Goal: Task Accomplishment & Management: Manage account settings

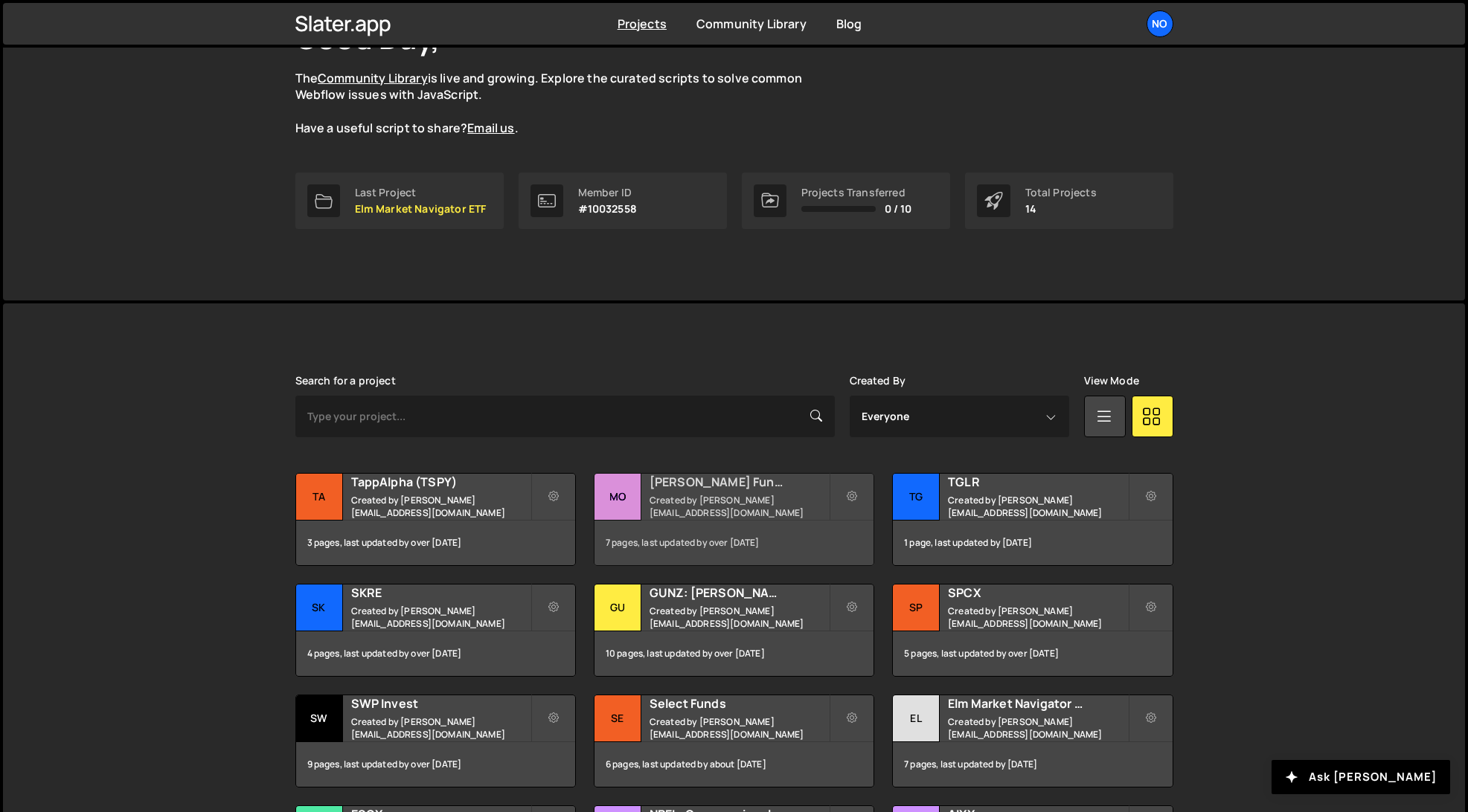
scroll to position [122, 0]
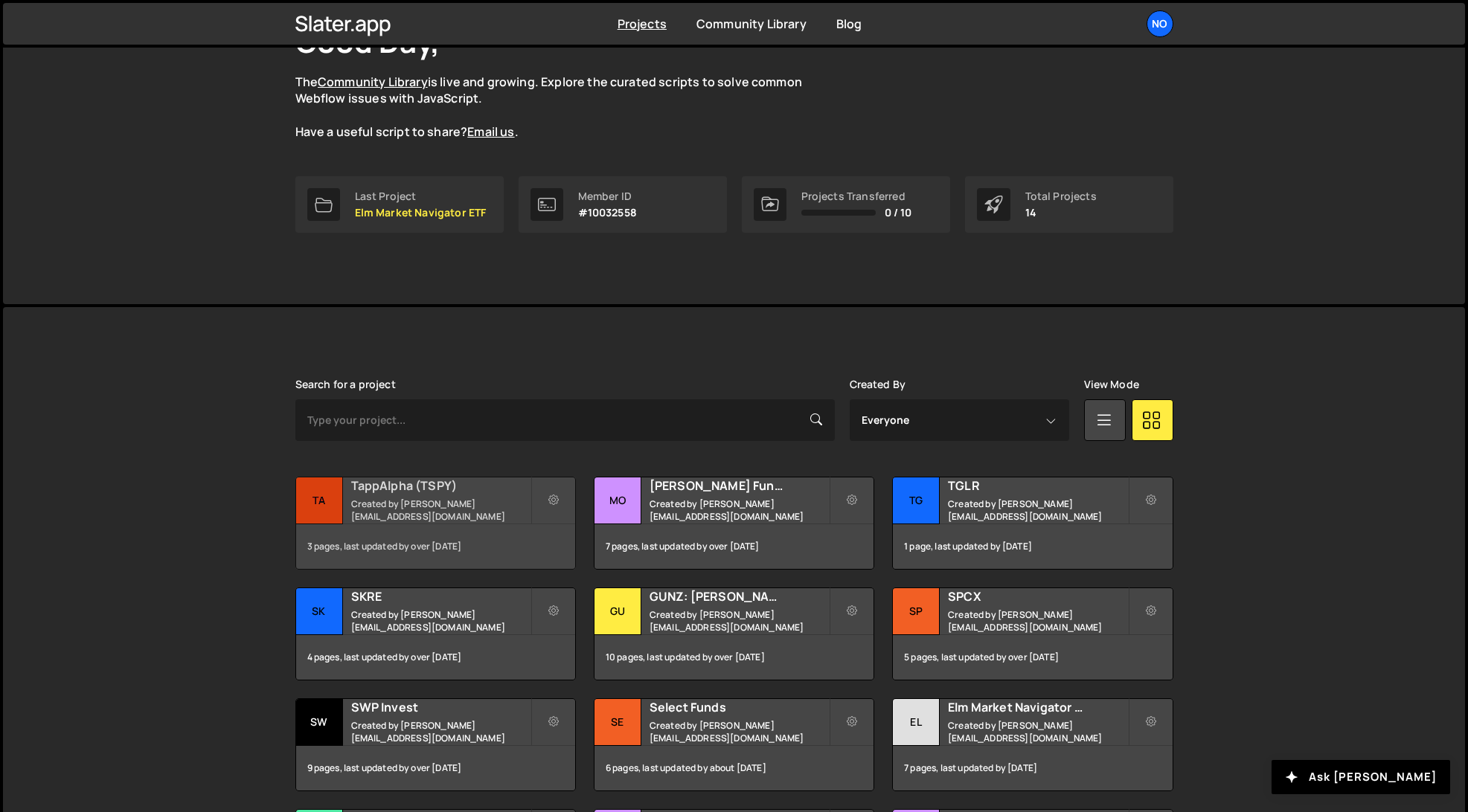
click at [410, 518] on div "TappAlpha (TSPY) Created by luke@northerncreative.com" at bounding box center [435, 501] width 279 height 46
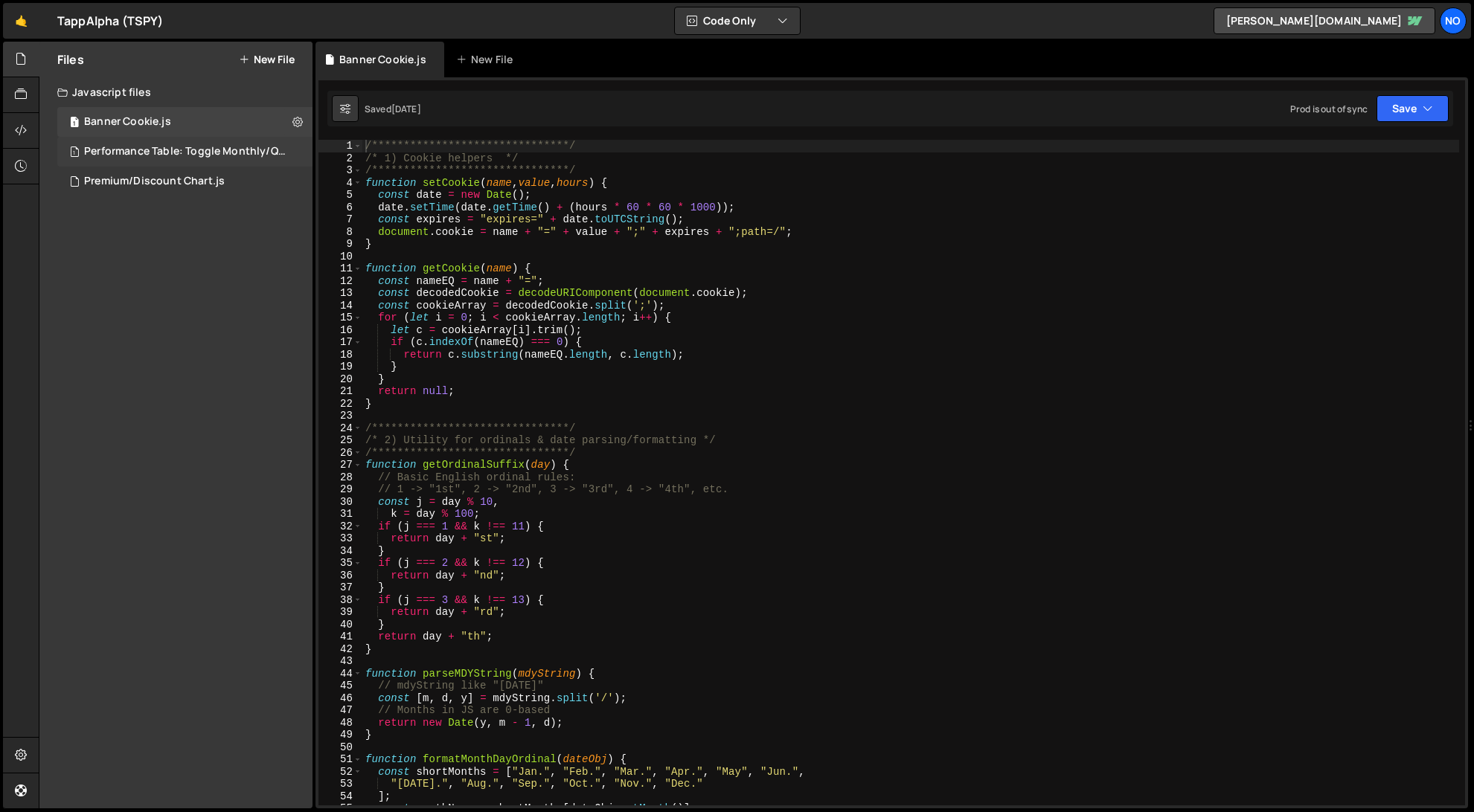
click at [203, 152] on div "Performance Table: Toggle Monthly/Quarterly.js" at bounding box center [187, 152] width 205 height 13
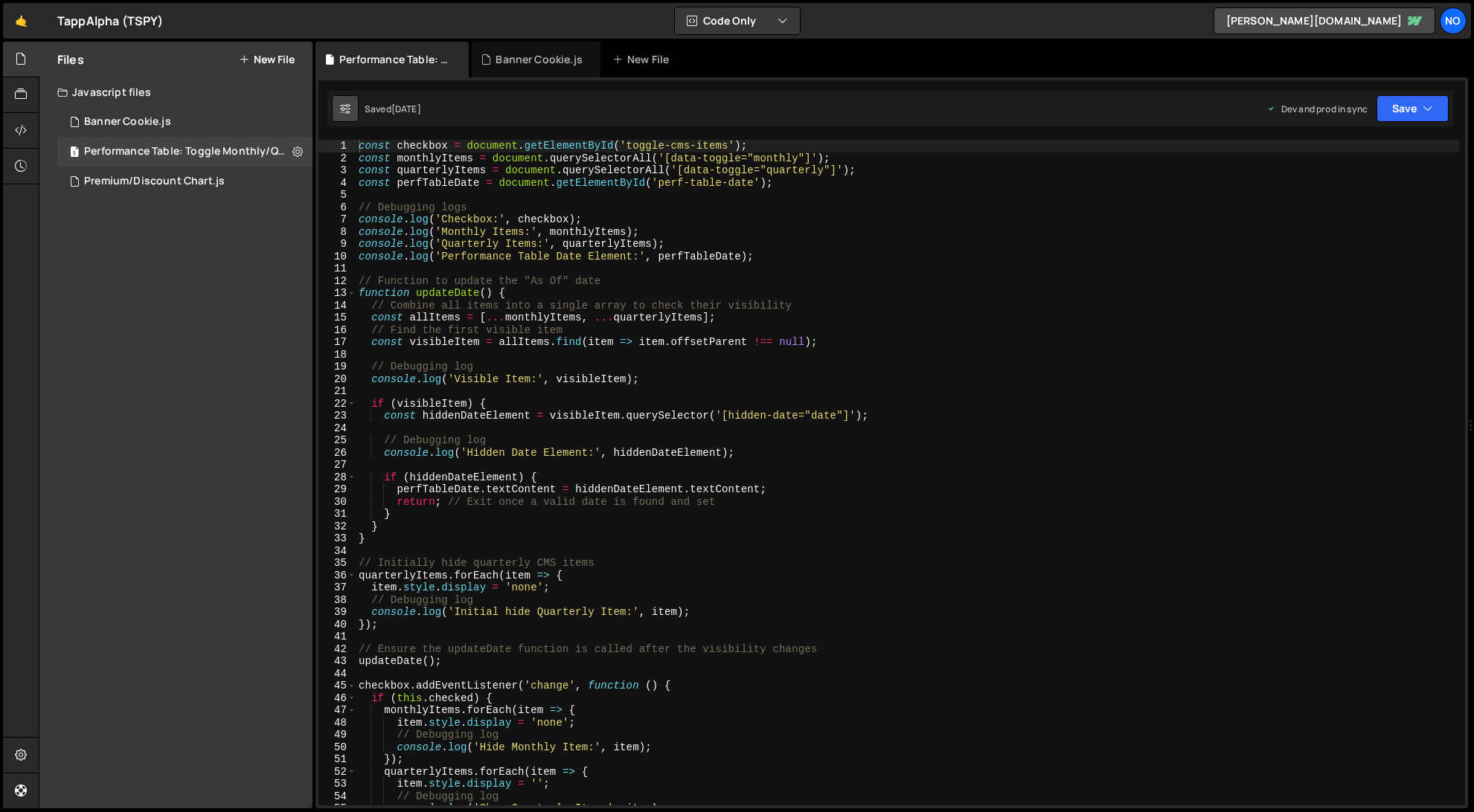
click at [346, 108] on icon at bounding box center [345, 109] width 10 height 15
select select "editor"
select select "ace/theme/monokai"
type input "14"
checkbox input "true"
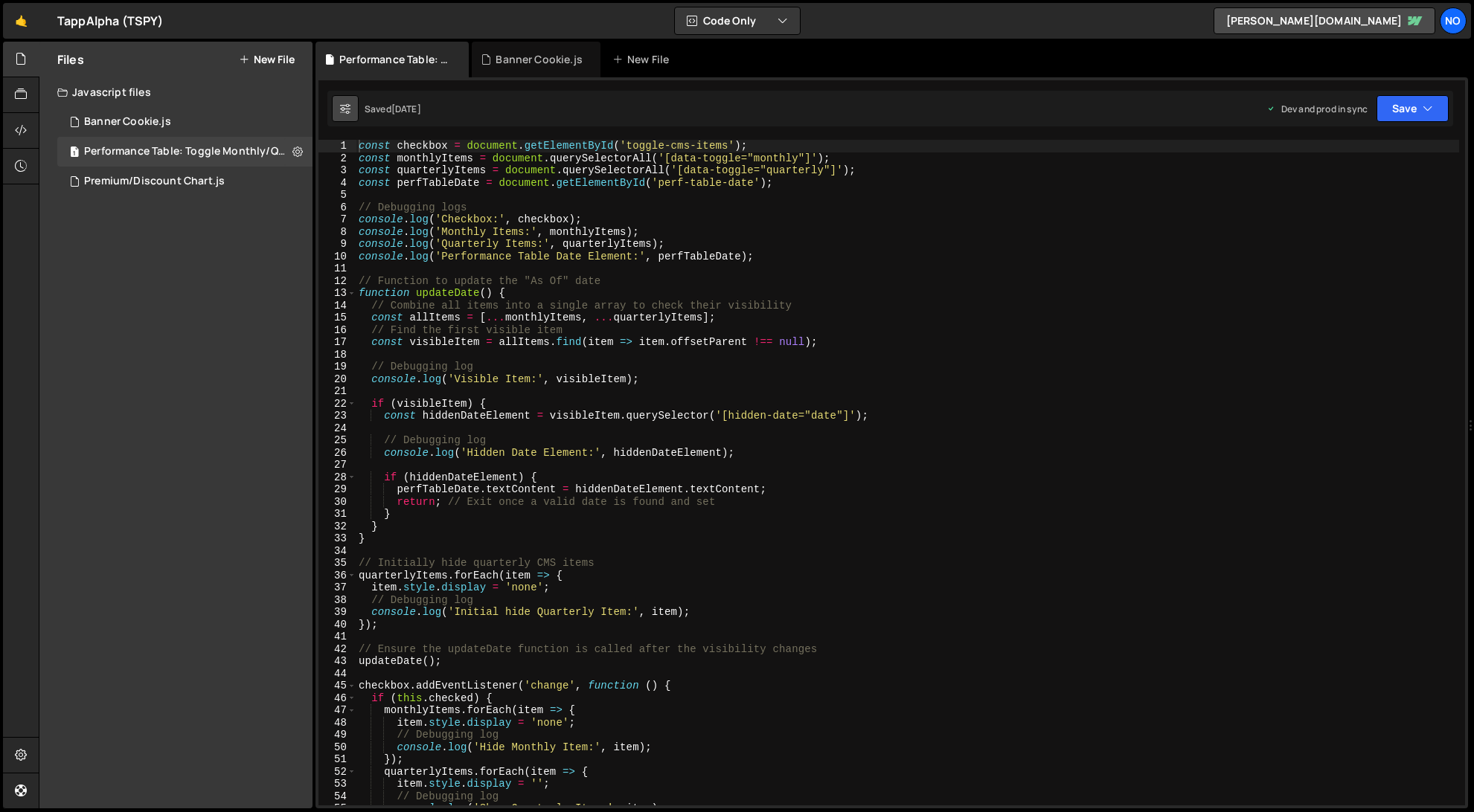
checkbox input "true"
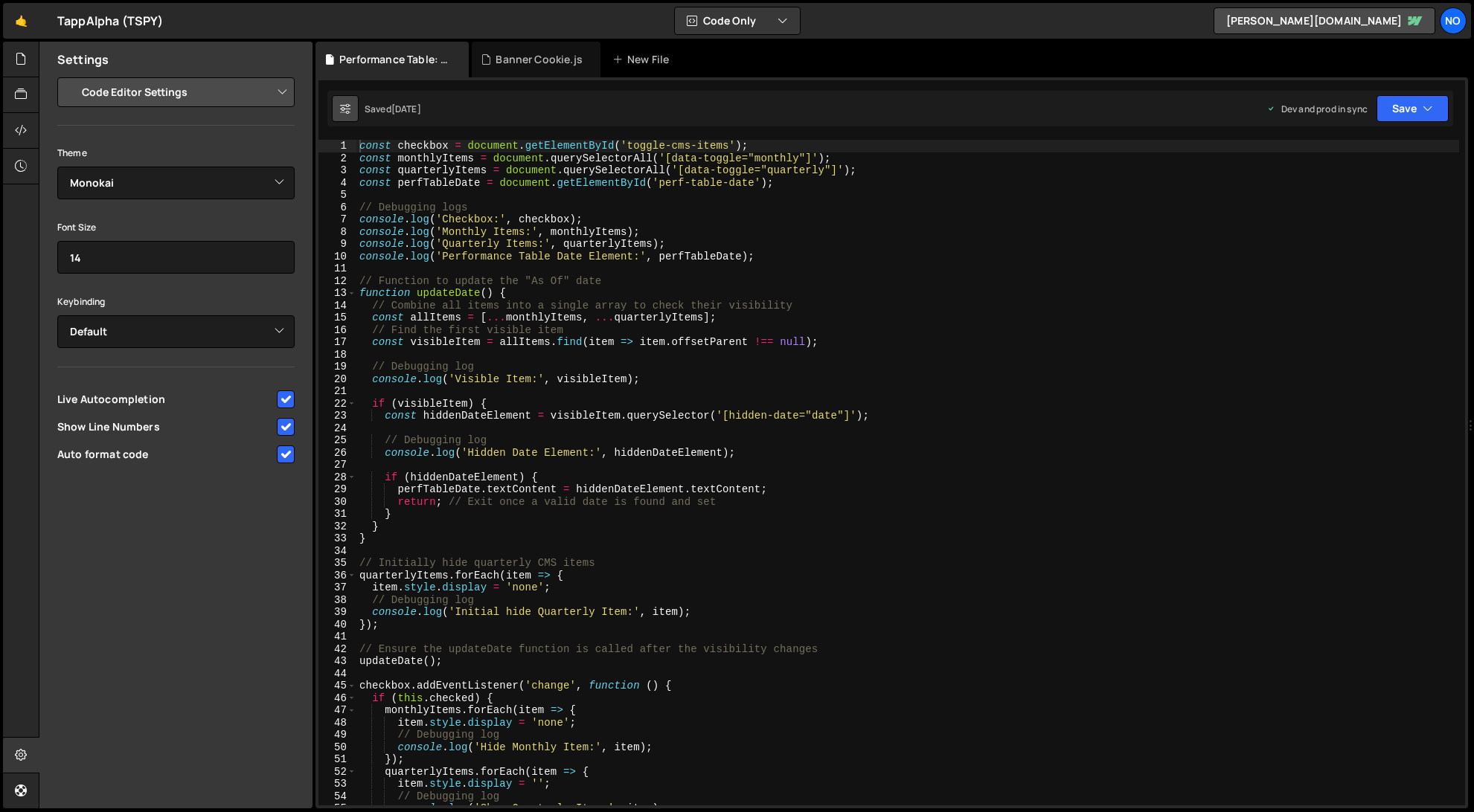
click at [347, 108] on icon at bounding box center [345, 109] width 10 height 15
click at [376, 64] on div "Performance Table: Toggle Monthly/Quarterly.js" at bounding box center [395, 60] width 112 height 15
click at [12, 88] on div at bounding box center [21, 95] width 37 height 36
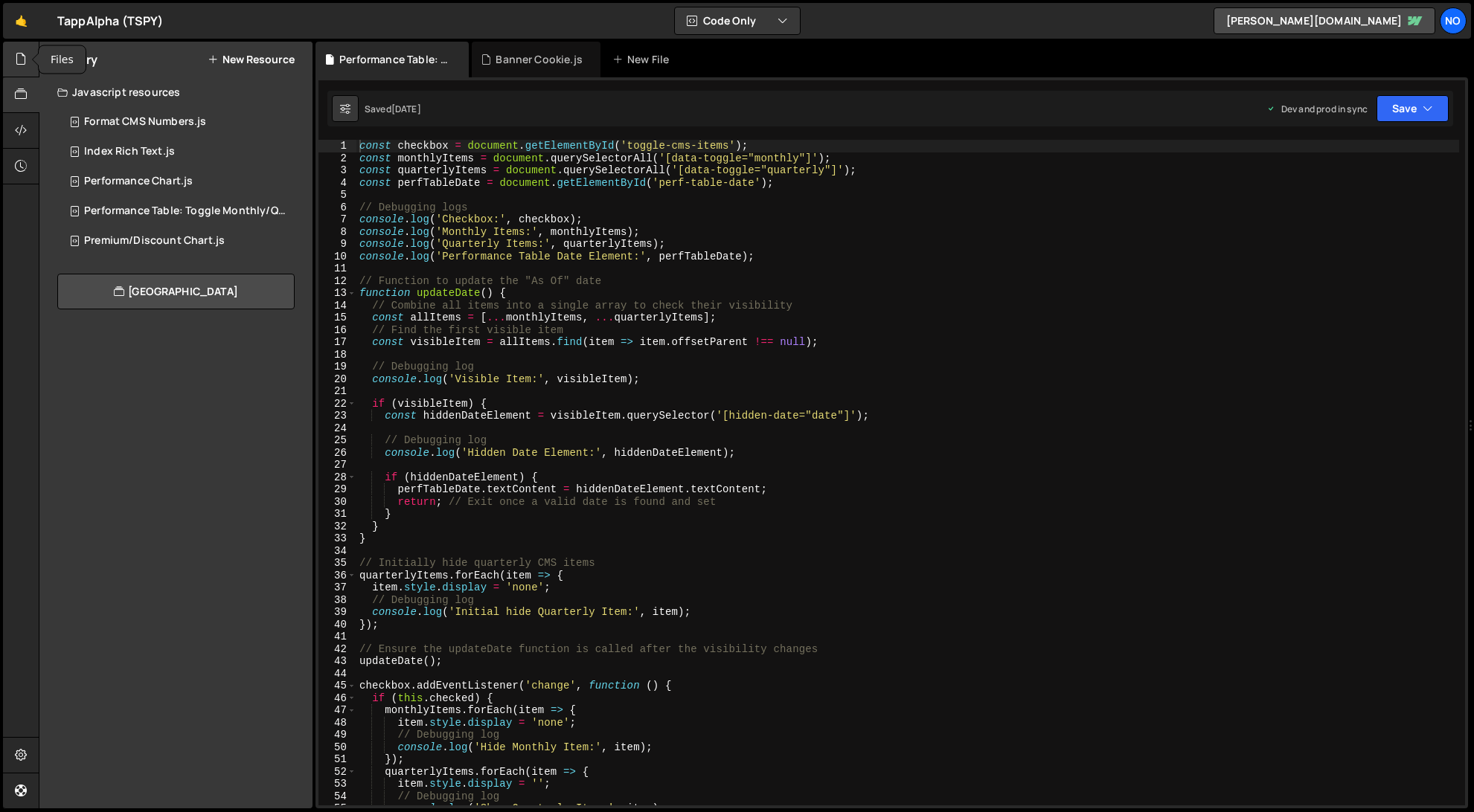
click at [25, 55] on icon at bounding box center [21, 59] width 12 height 16
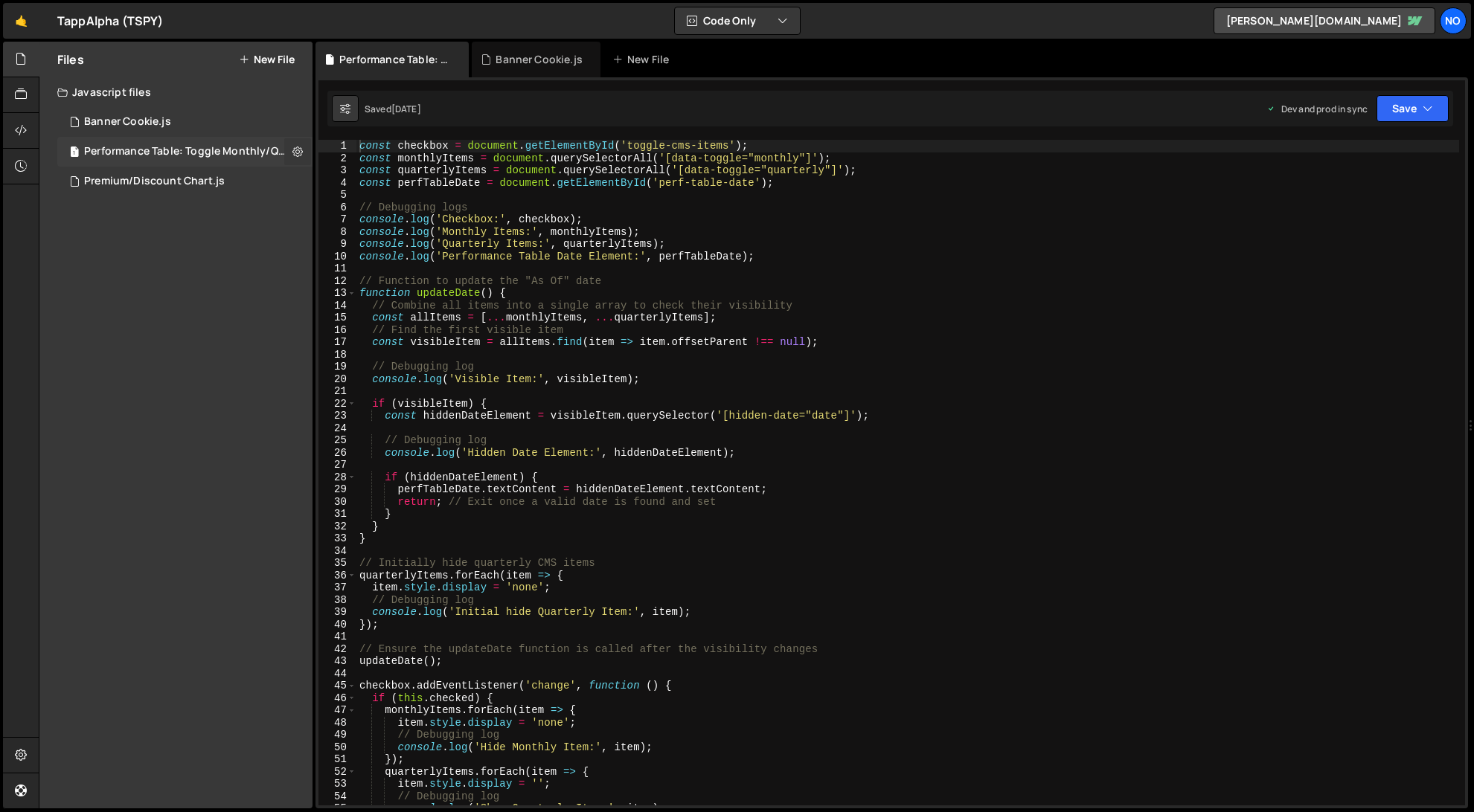
click at [296, 152] on icon at bounding box center [297, 151] width 10 height 14
type input "Performance Table: Toggle Monthly/Quarterly"
radio input "true"
checkbox input "true"
click at [383, 181] on button "Edit File Settings" at bounding box center [388, 183] width 146 height 30
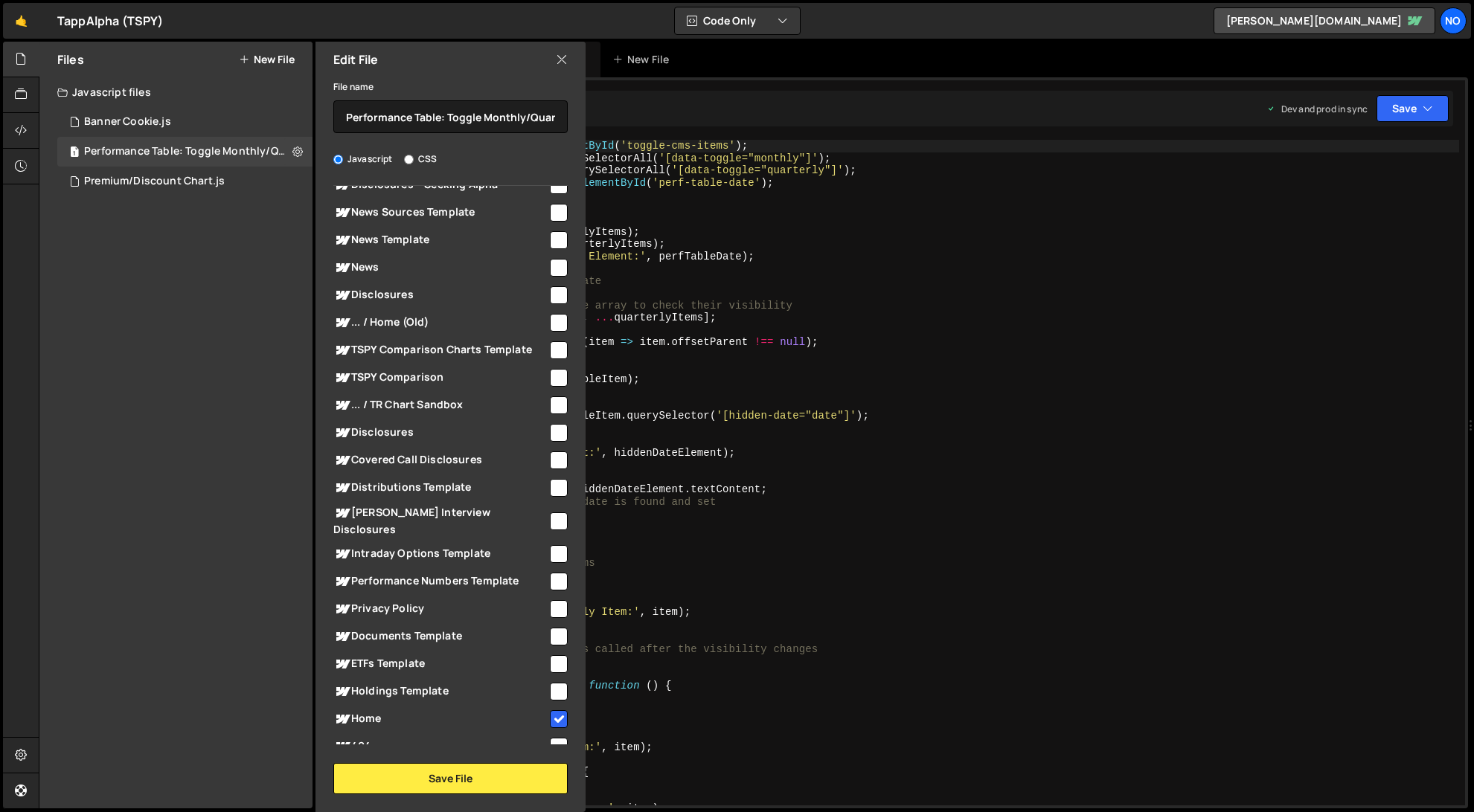
scroll to position [275, 0]
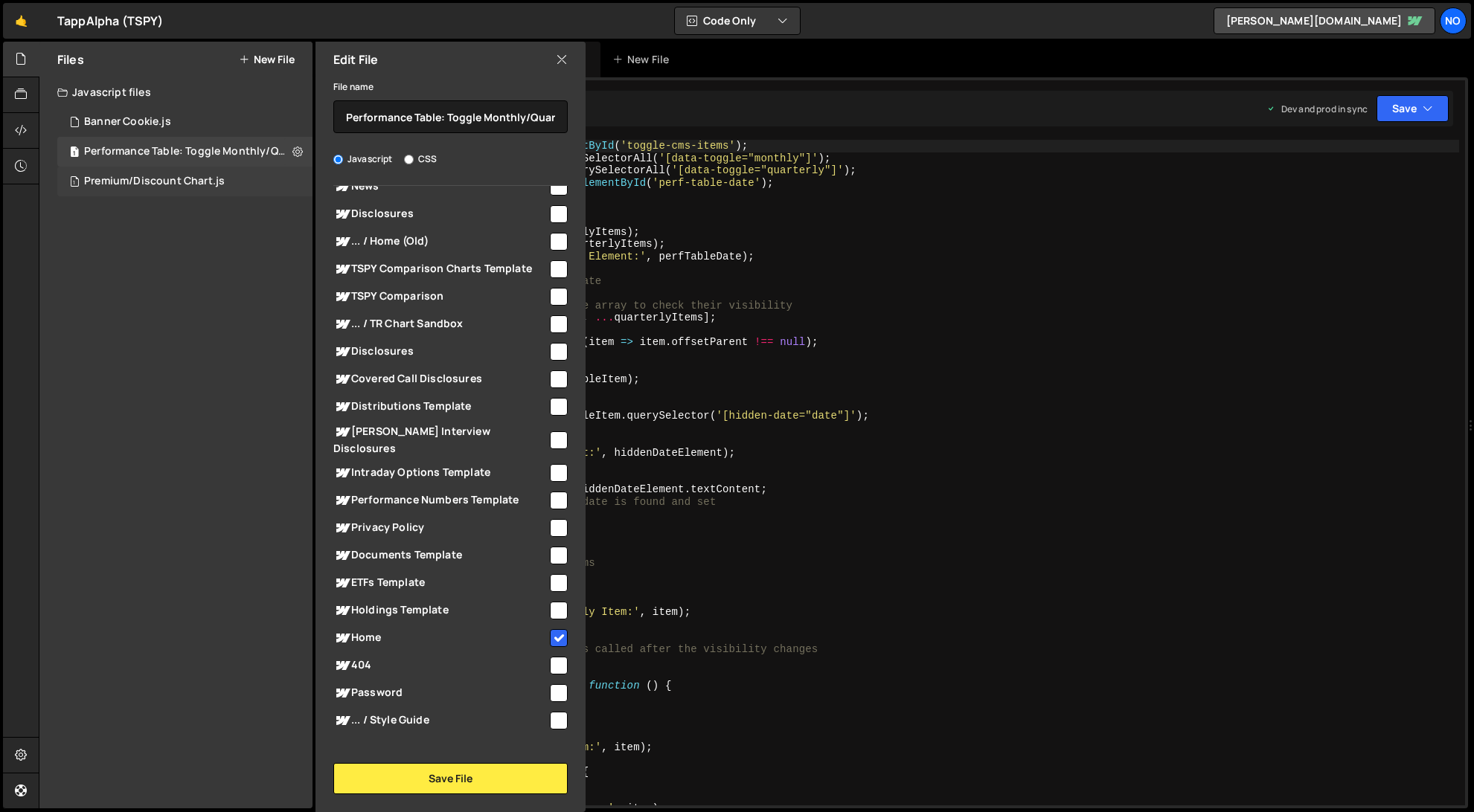
click at [199, 184] on div "Premium/Discount Chart.js" at bounding box center [154, 181] width 141 height 13
checkbox input "false"
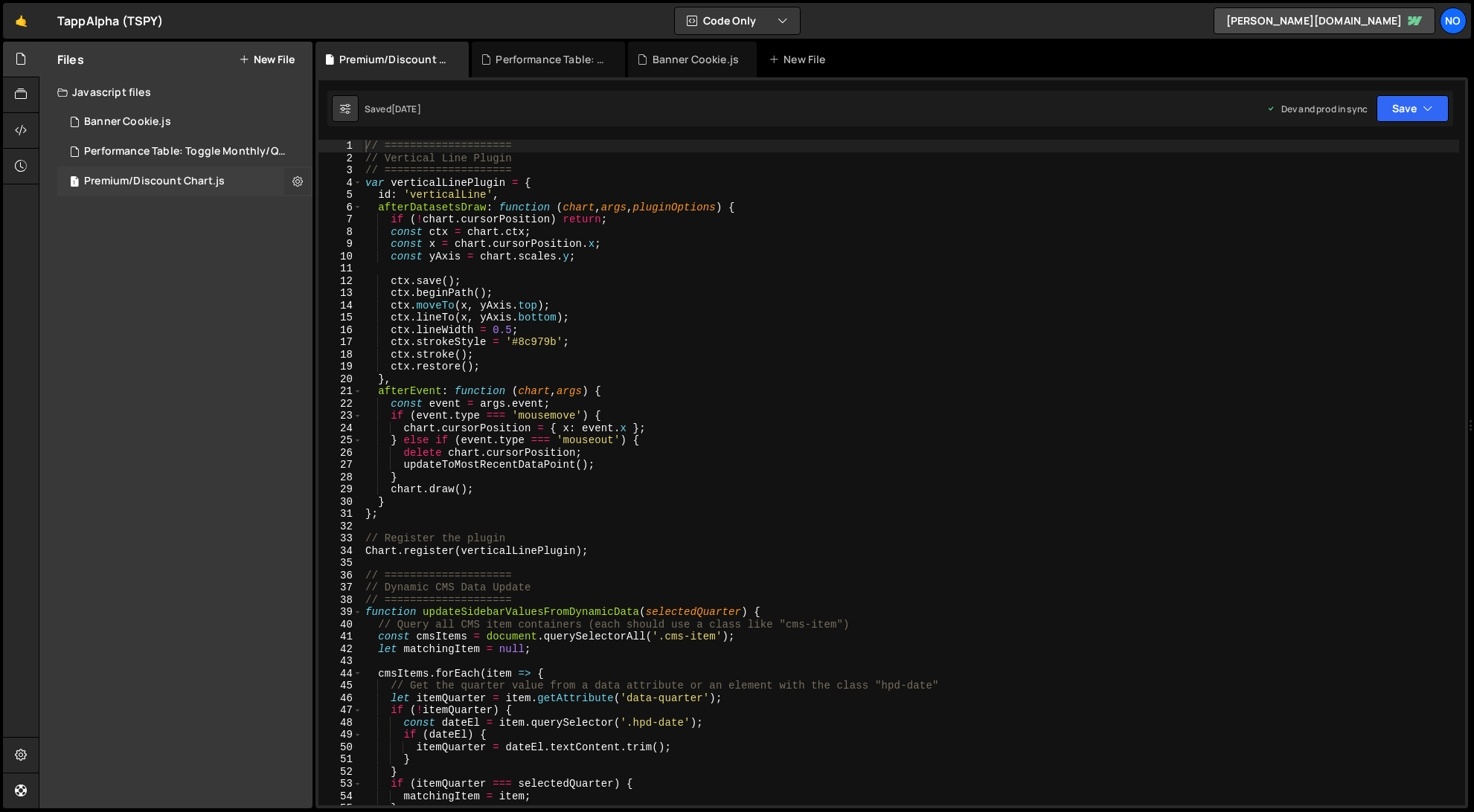
click at [292, 185] on icon at bounding box center [297, 181] width 10 height 14
type input "Premium/Discount Chart"
radio input "true"
checkbox input "true"
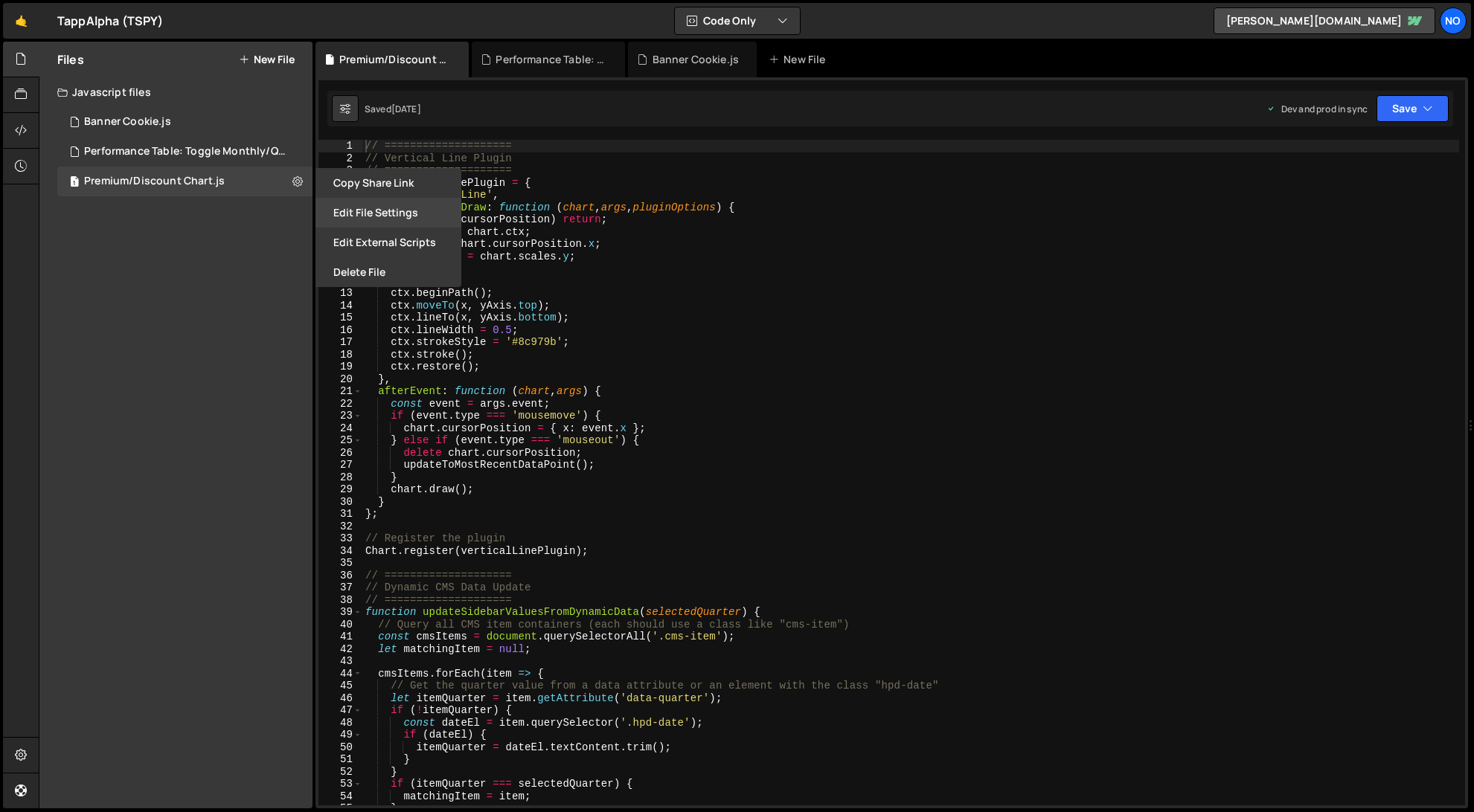
click at [395, 221] on button "Edit File Settings" at bounding box center [388, 213] width 146 height 30
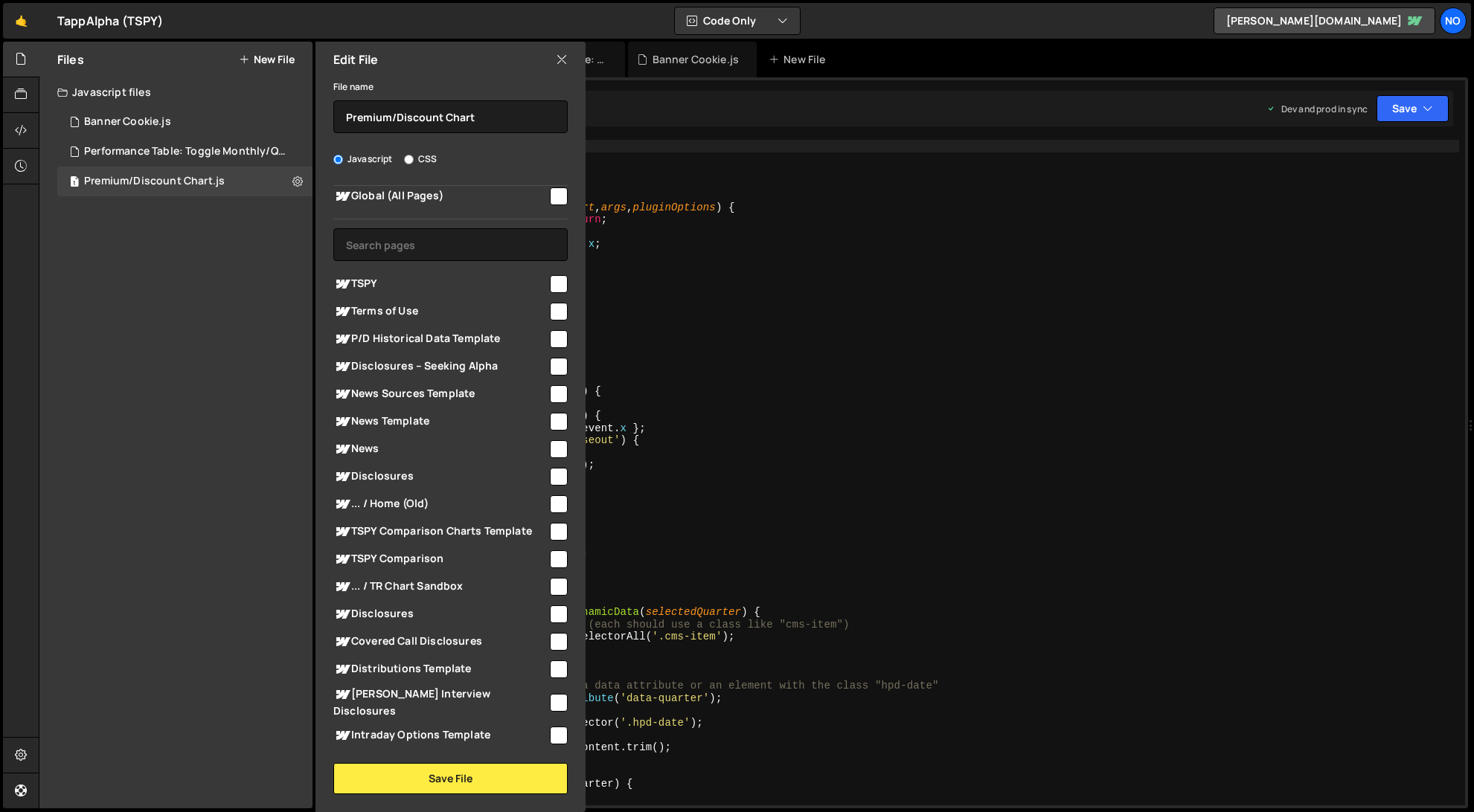
scroll to position [0, 0]
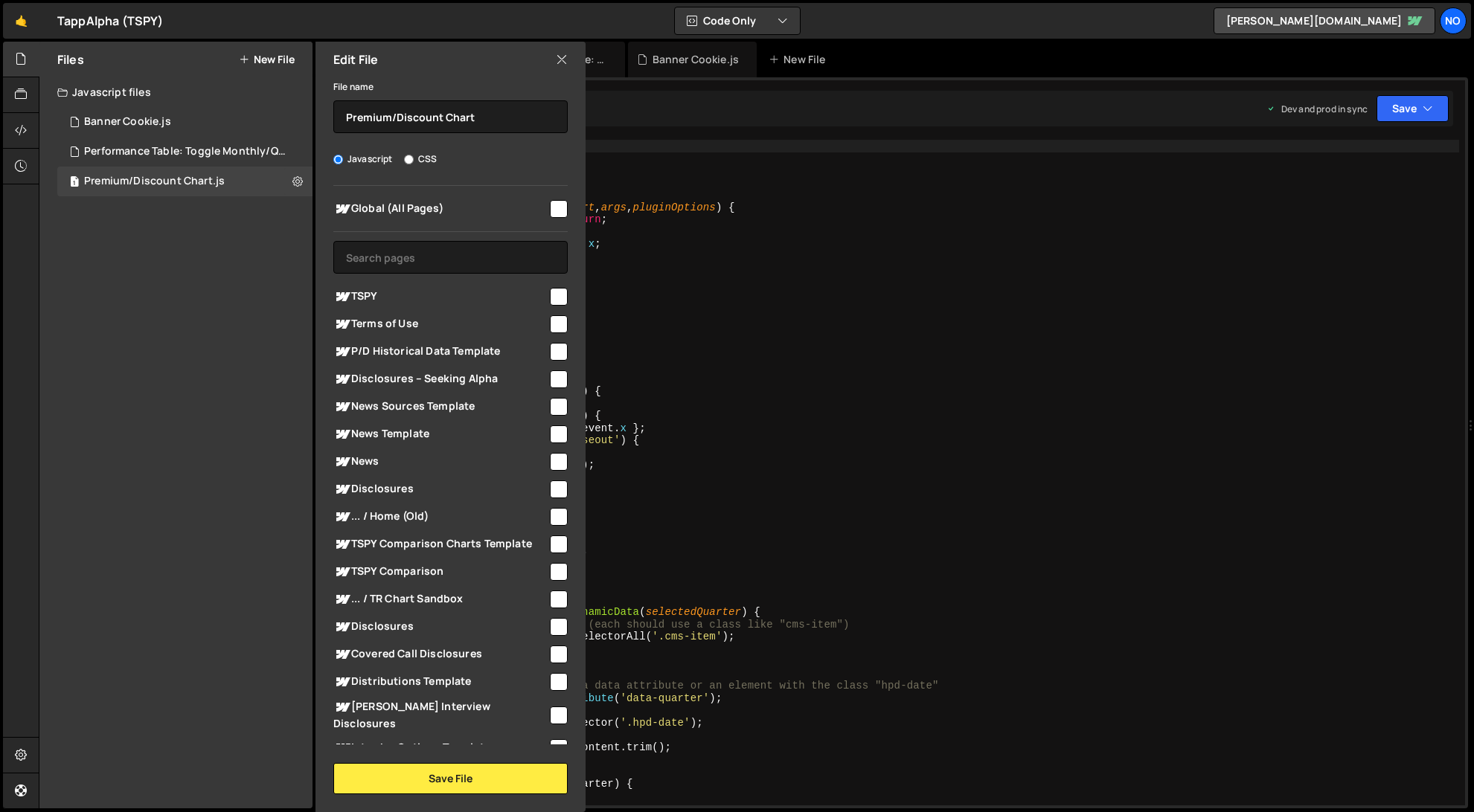
click at [550, 213] on input "checkbox" at bounding box center [559, 209] width 18 height 18
checkbox input "true"
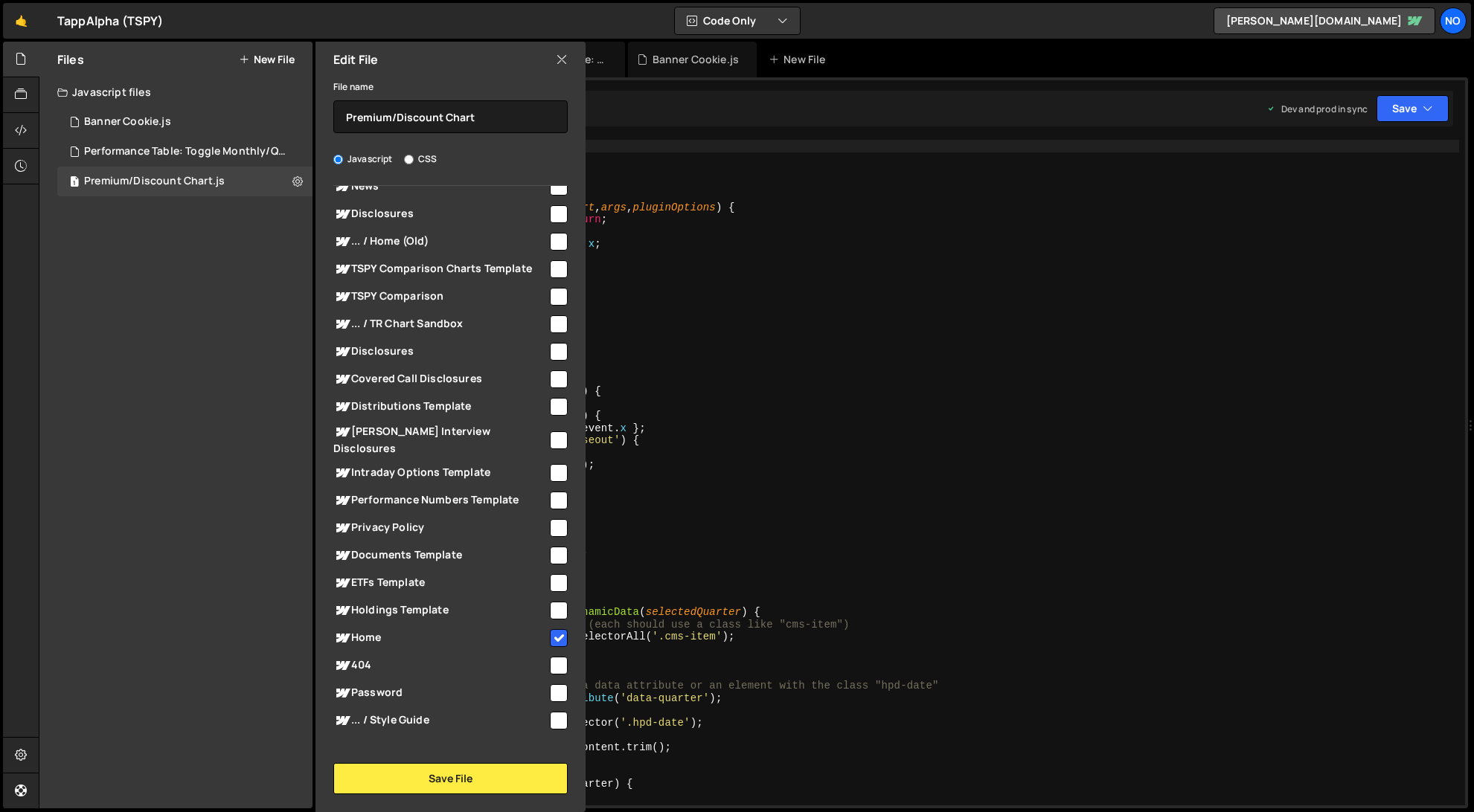
click at [555, 631] on input "checkbox" at bounding box center [559, 638] width 18 height 18
checkbox input "false"
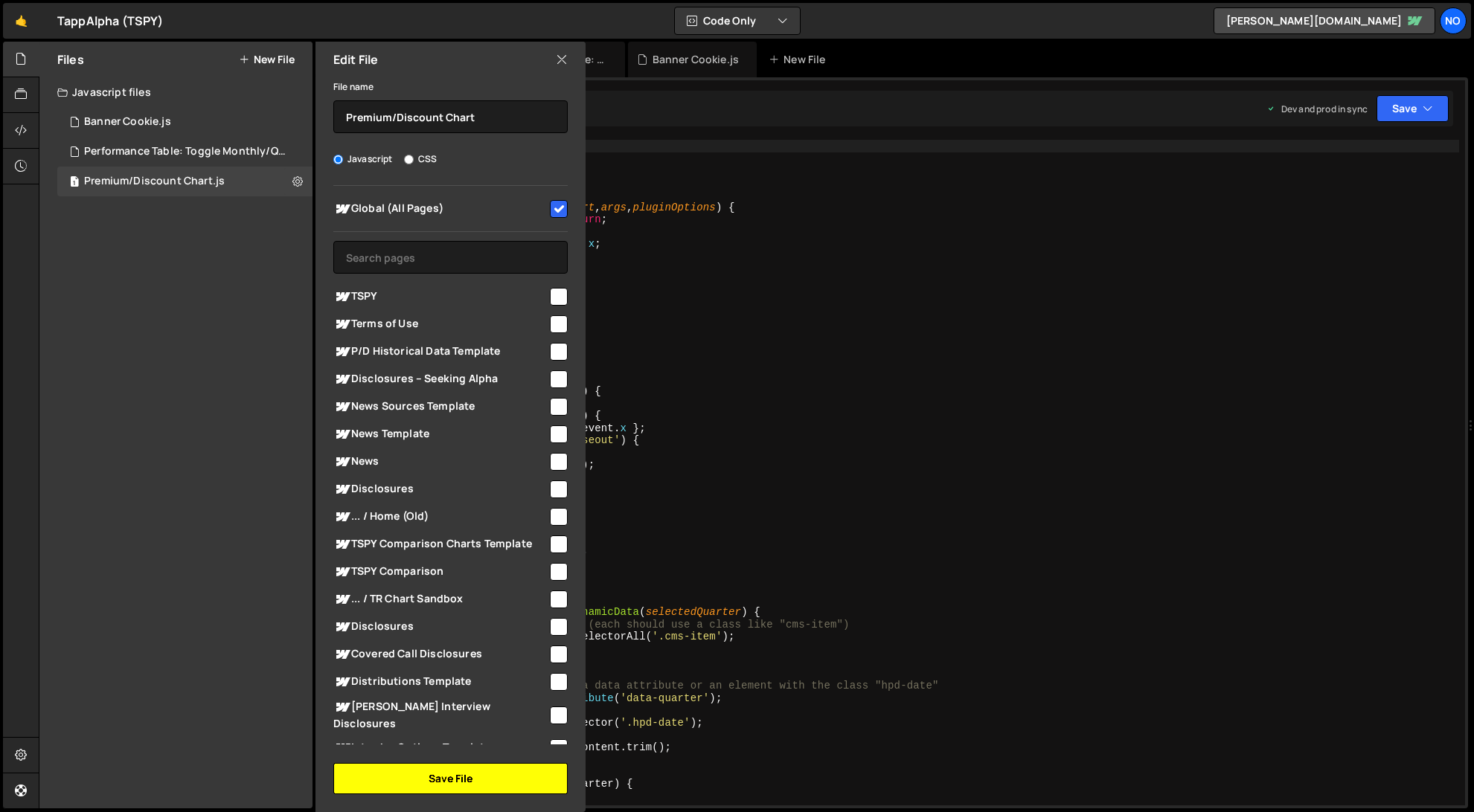
click at [495, 781] on button "Save File" at bounding box center [450, 779] width 235 height 31
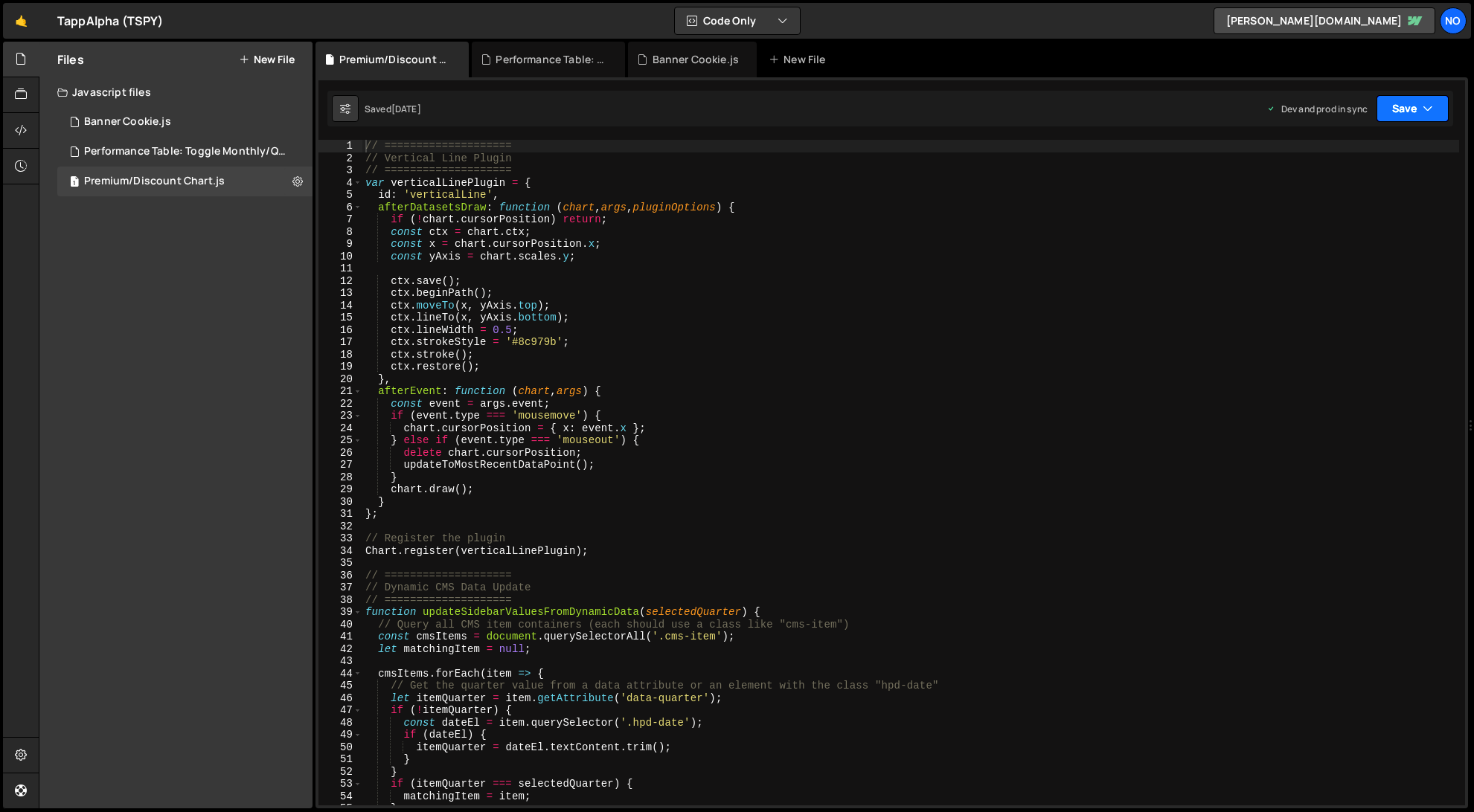
click at [1401, 111] on button "Save" at bounding box center [1413, 109] width 72 height 27
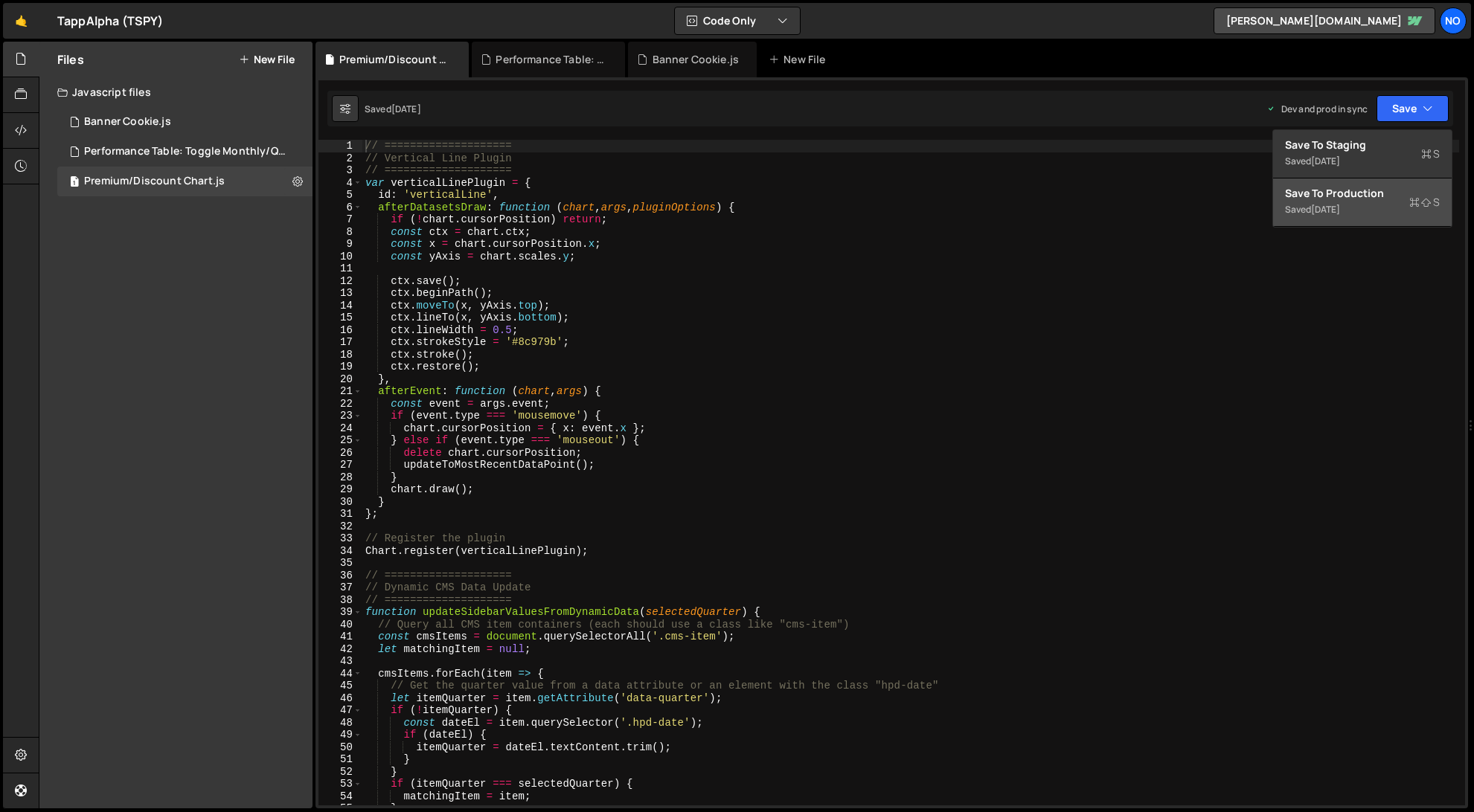
click at [1383, 212] on div "Saved [DATE]" at bounding box center [1362, 210] width 155 height 18
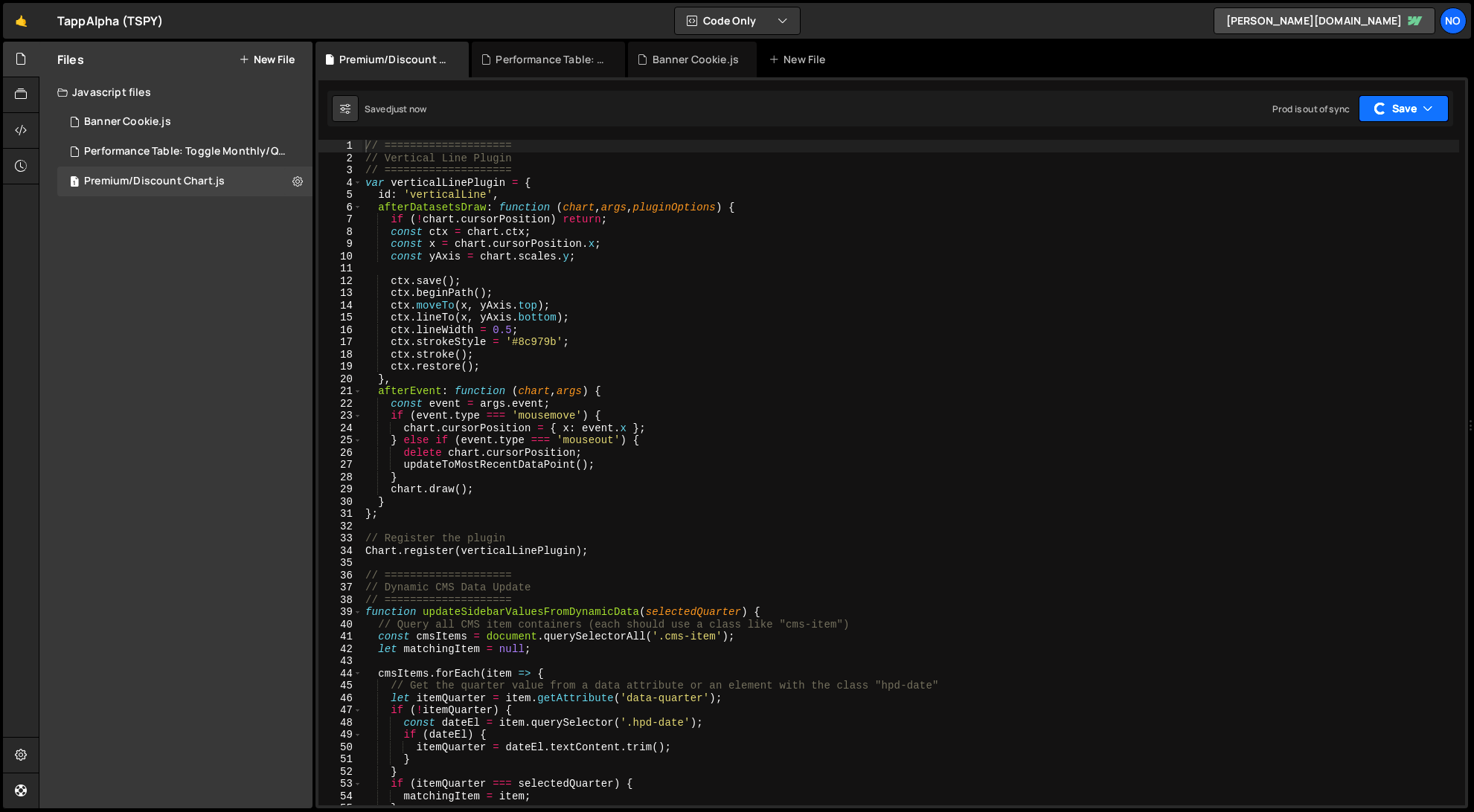
click at [1405, 106] on button "Save" at bounding box center [1404, 109] width 90 height 27
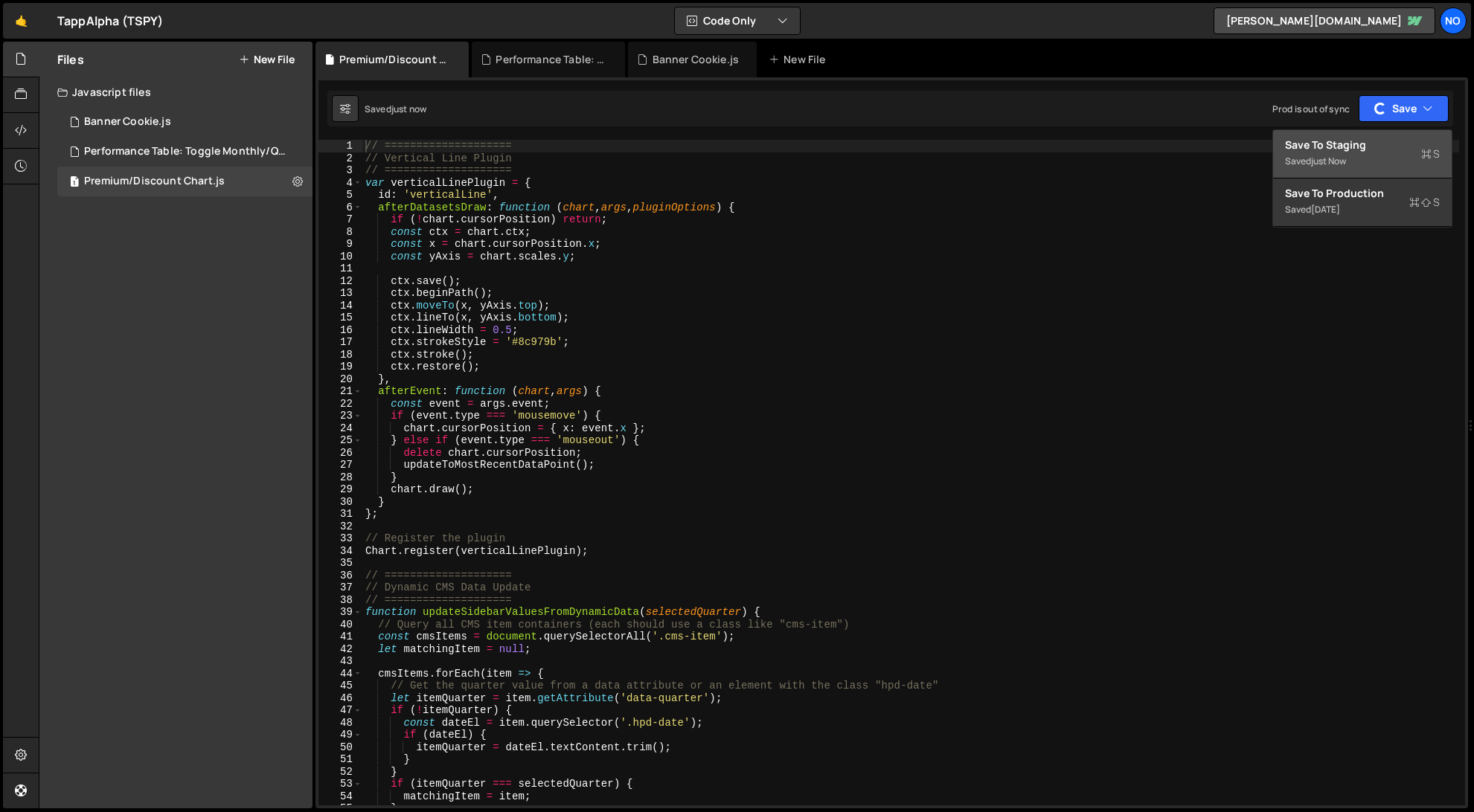
click at [1364, 153] on div "Saved just now" at bounding box center [1362, 162] width 155 height 18
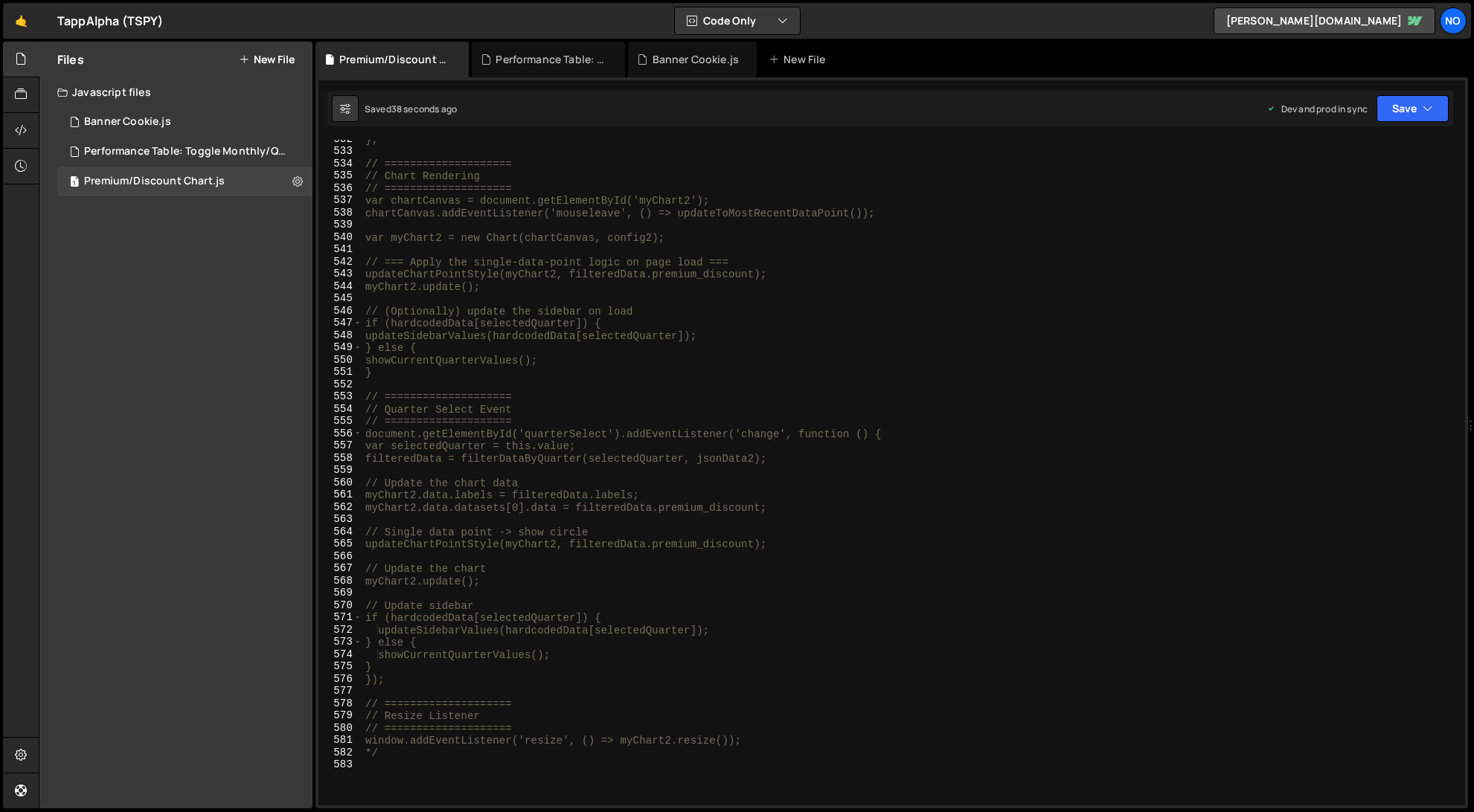
scroll to position [6817, 0]
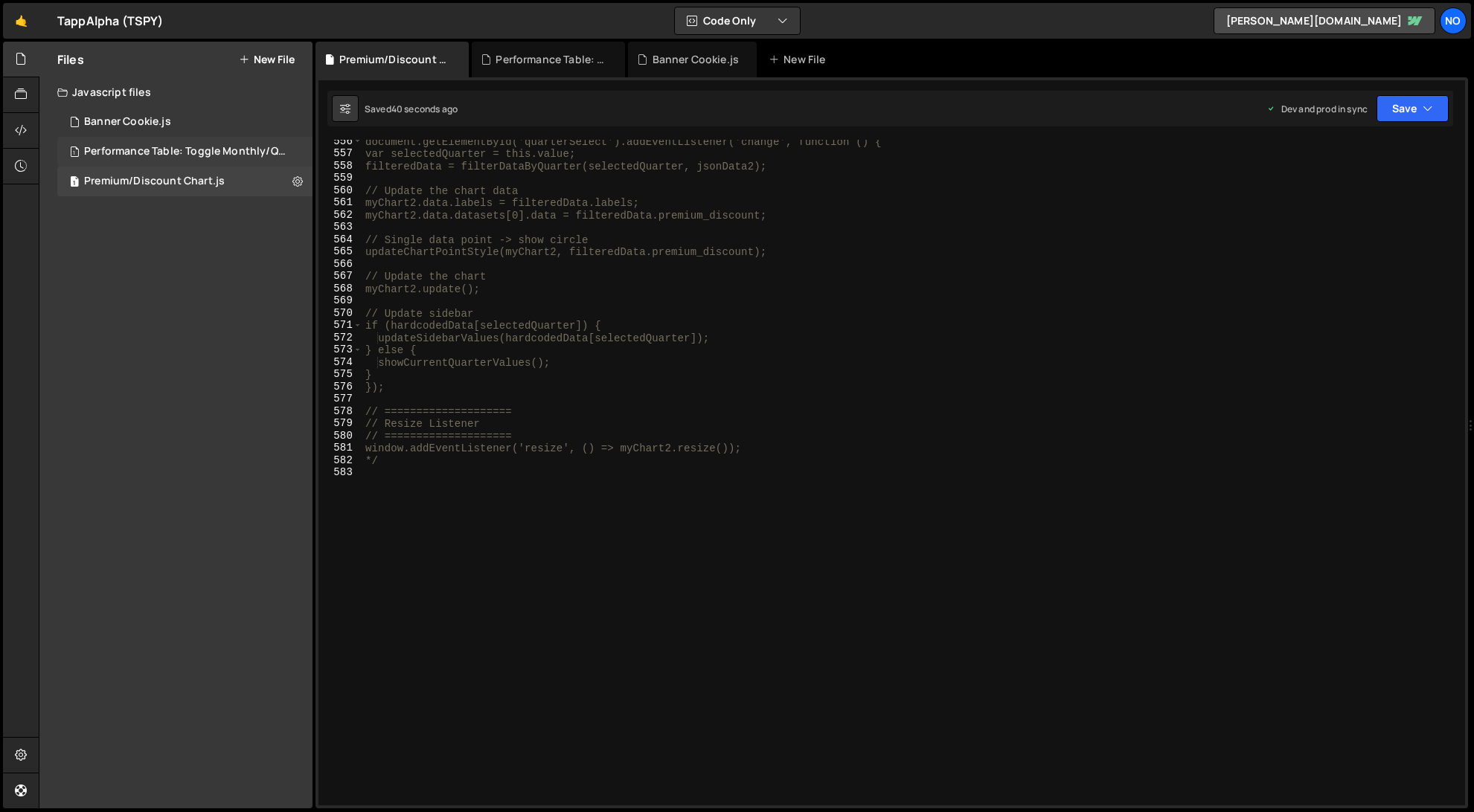
click at [89, 137] on div "1 Performance Table: Toggle Monthly/Quarterly.js 0" at bounding box center [187, 152] width 261 height 30
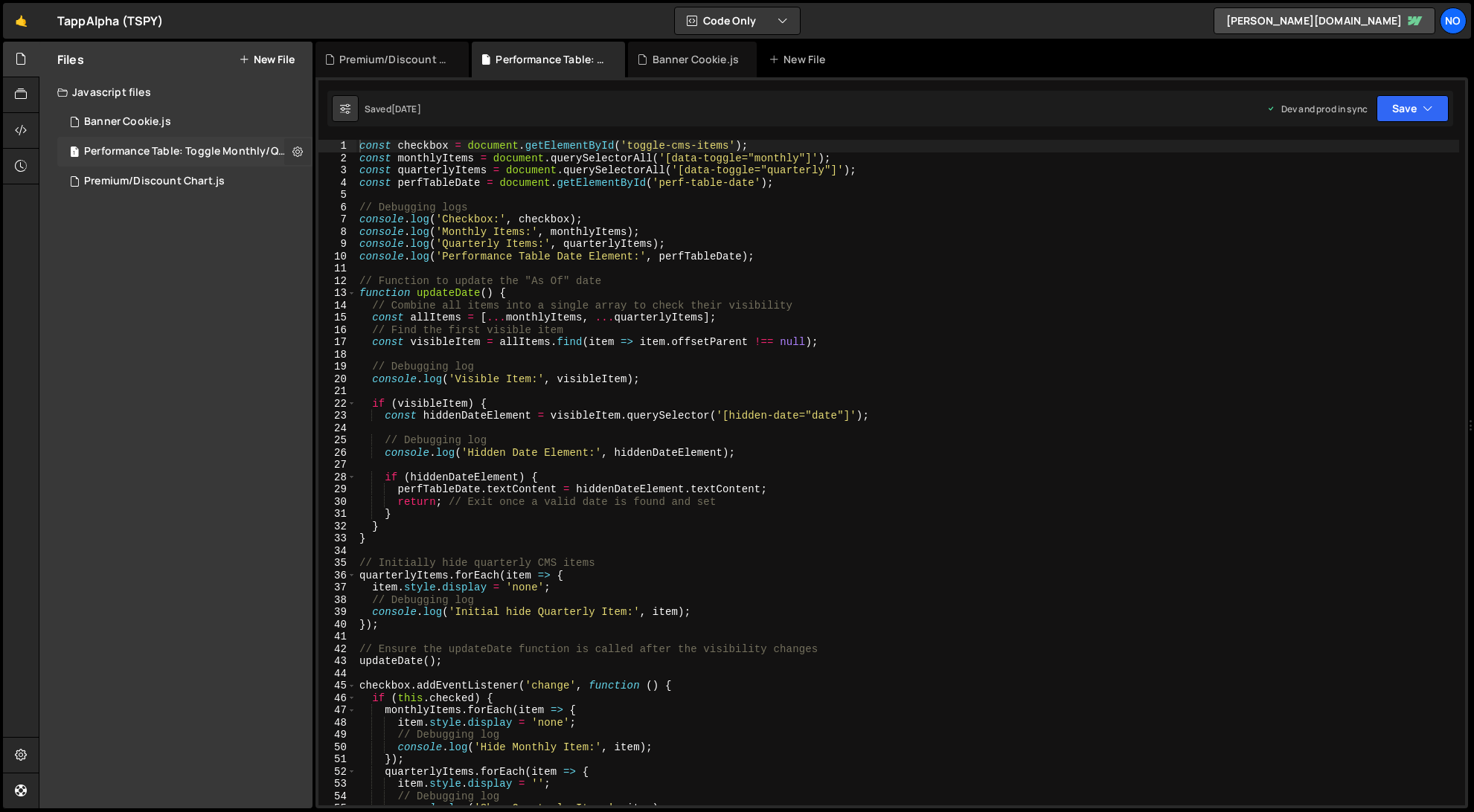
click at [299, 152] on icon at bounding box center [297, 151] width 10 height 14
click at [381, 181] on button "Edit File Settings" at bounding box center [388, 183] width 146 height 30
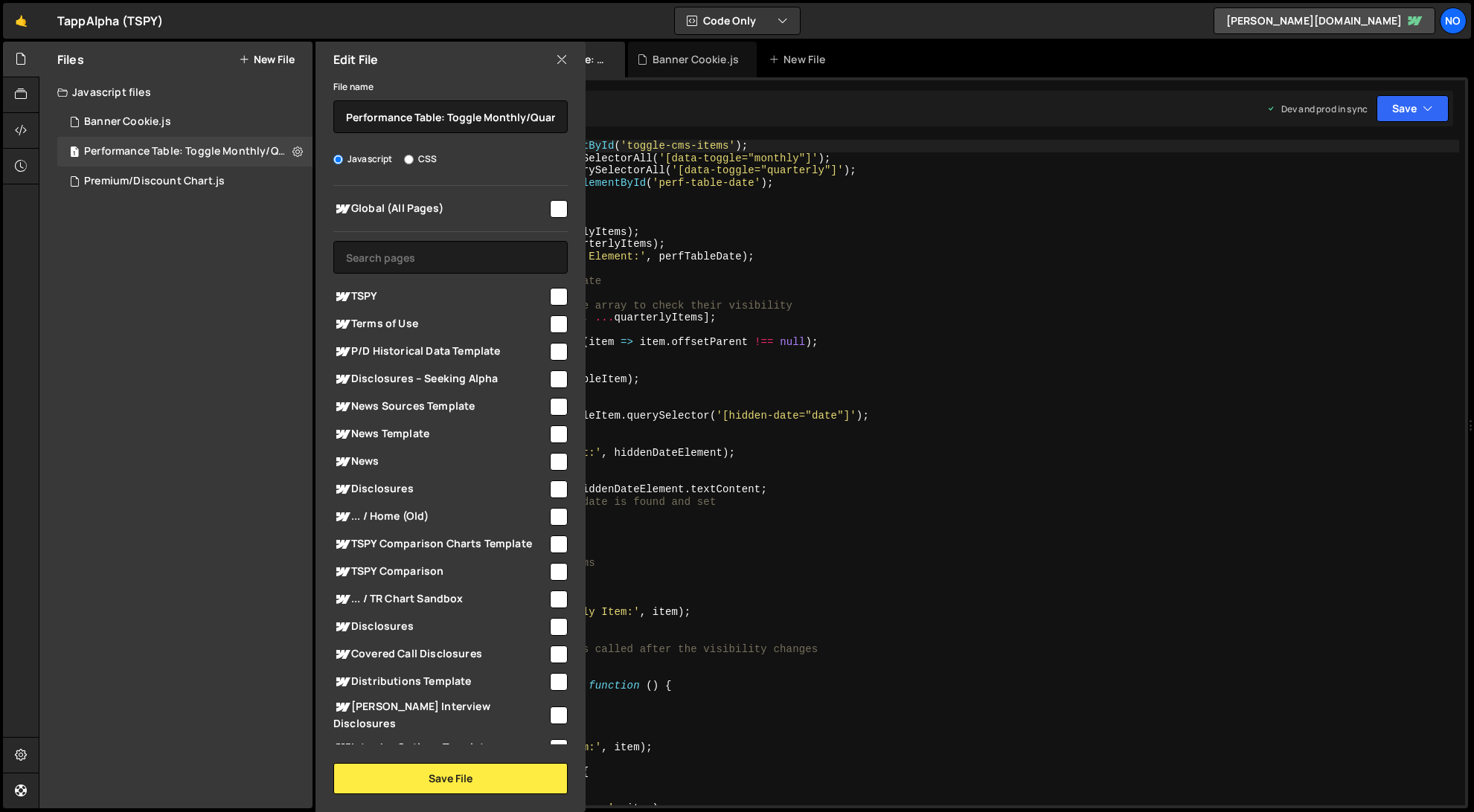
click at [554, 210] on input "checkbox" at bounding box center [559, 209] width 18 height 18
checkbox input "true"
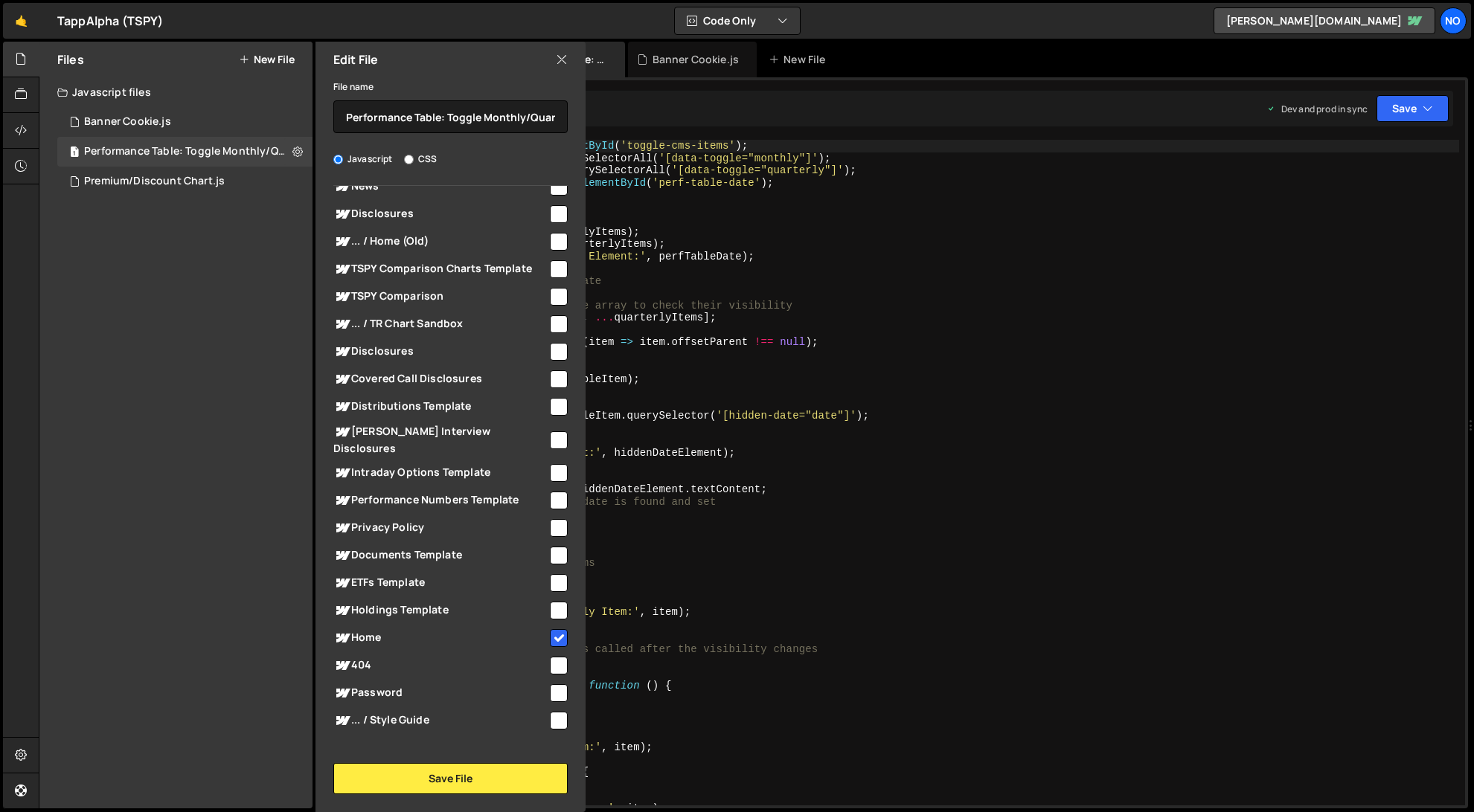
click at [552, 629] on input "checkbox" at bounding box center [559, 638] width 18 height 18
checkbox input "false"
click at [465, 777] on button "Save File" at bounding box center [450, 779] width 235 height 31
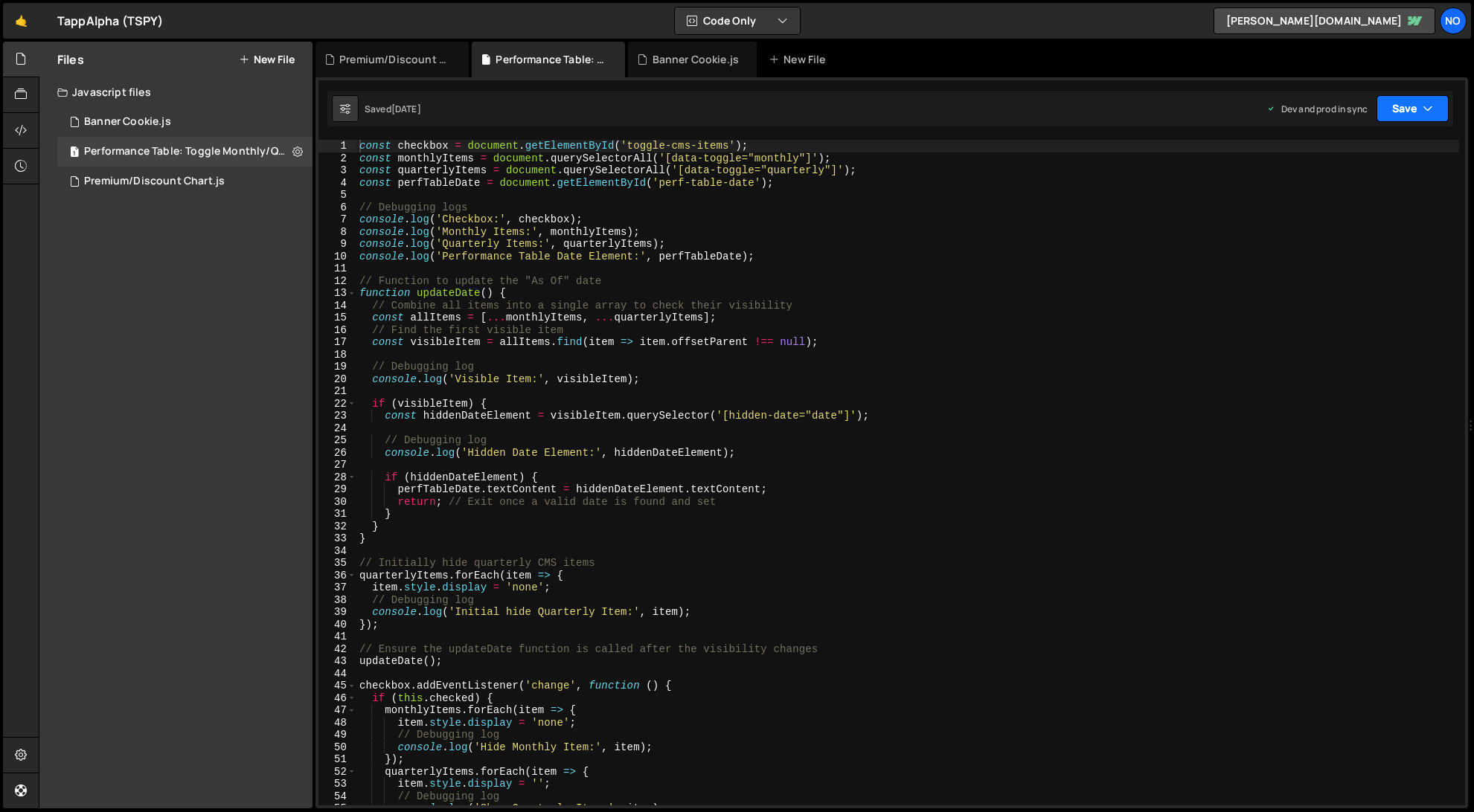
click at [1429, 109] on icon "button" at bounding box center [1428, 109] width 10 height 15
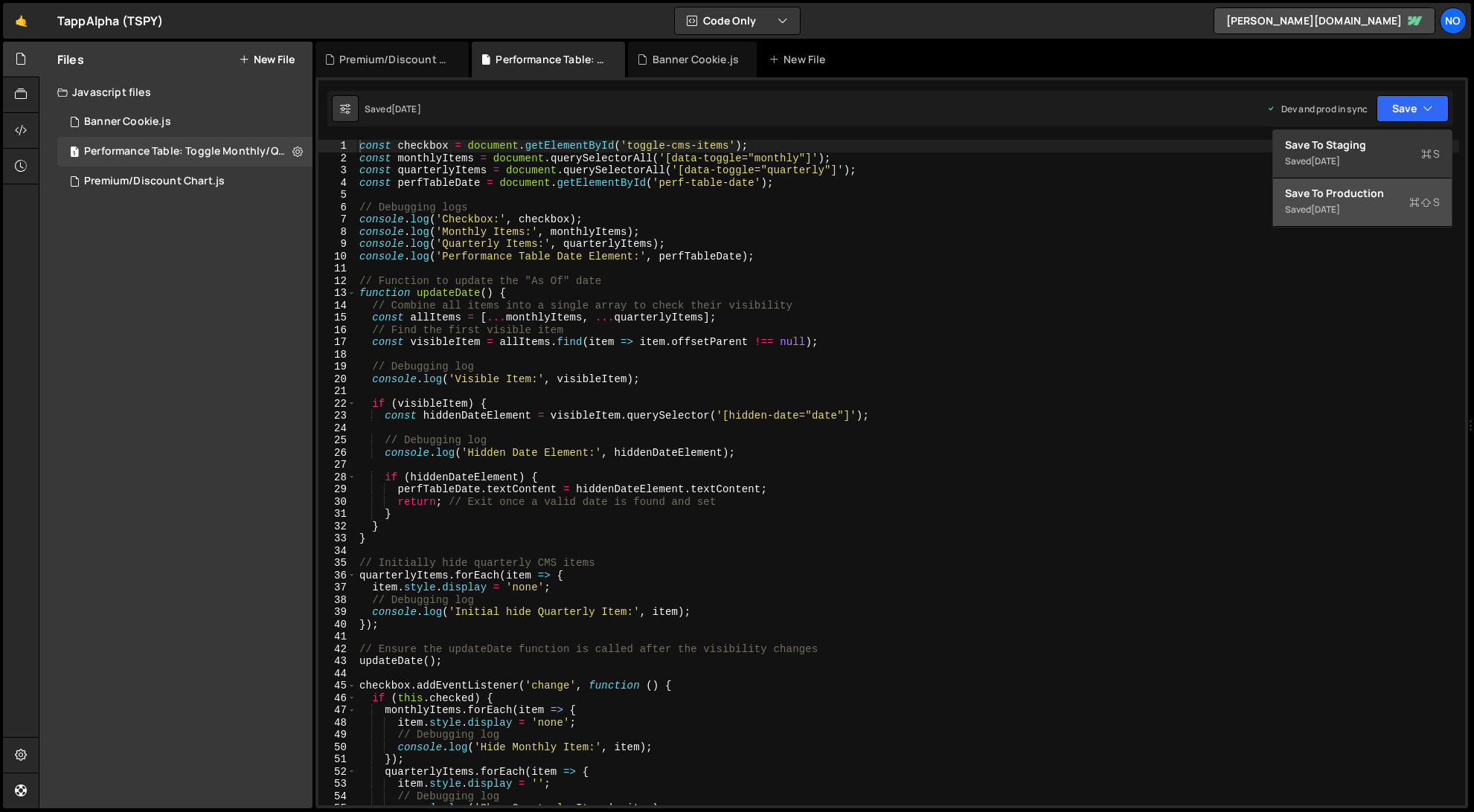
click at [1367, 204] on div "Saved [DATE]" at bounding box center [1362, 210] width 155 height 18
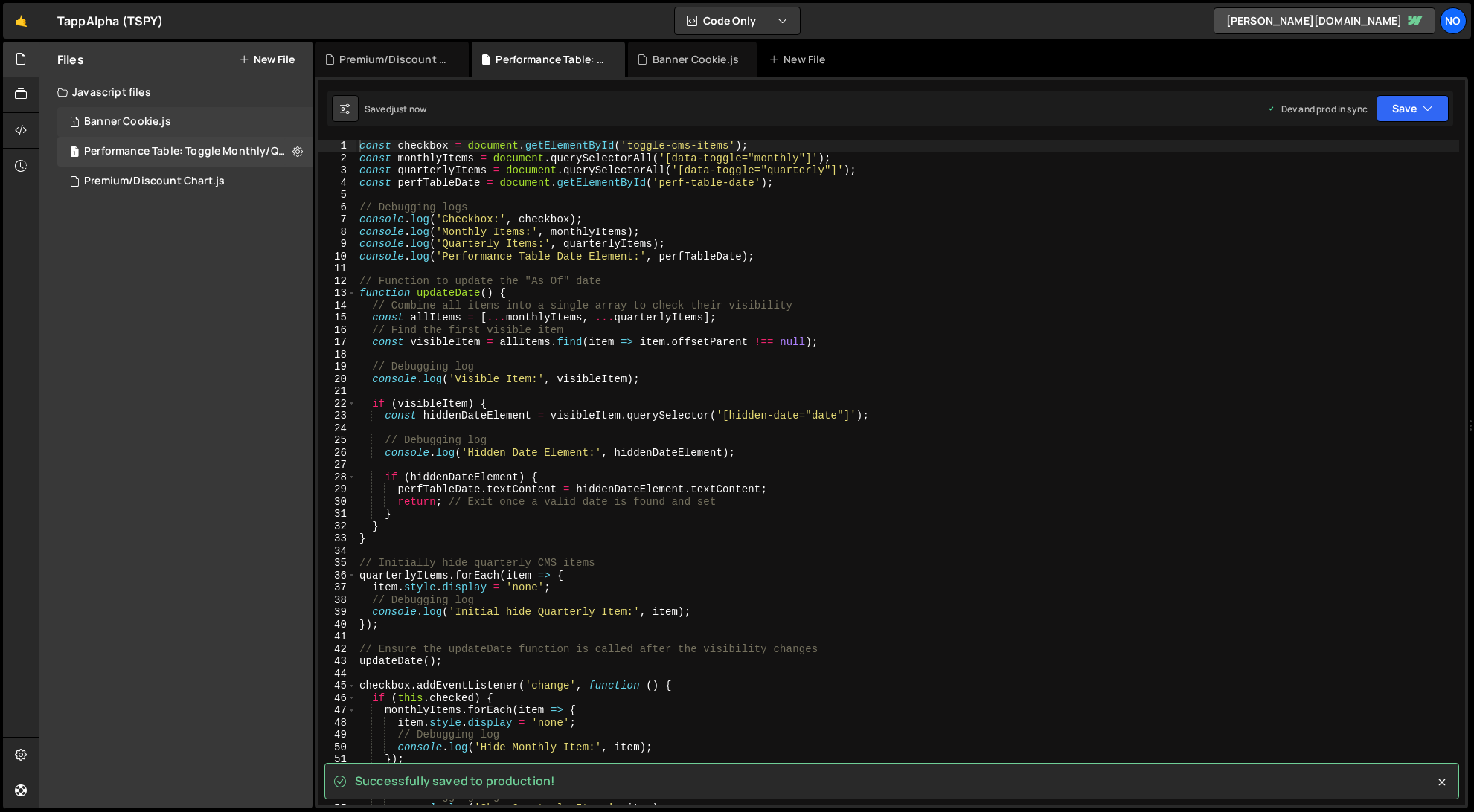
click at [180, 123] on div "1 Banner Cookie.js 0" at bounding box center [184, 122] width 256 height 30
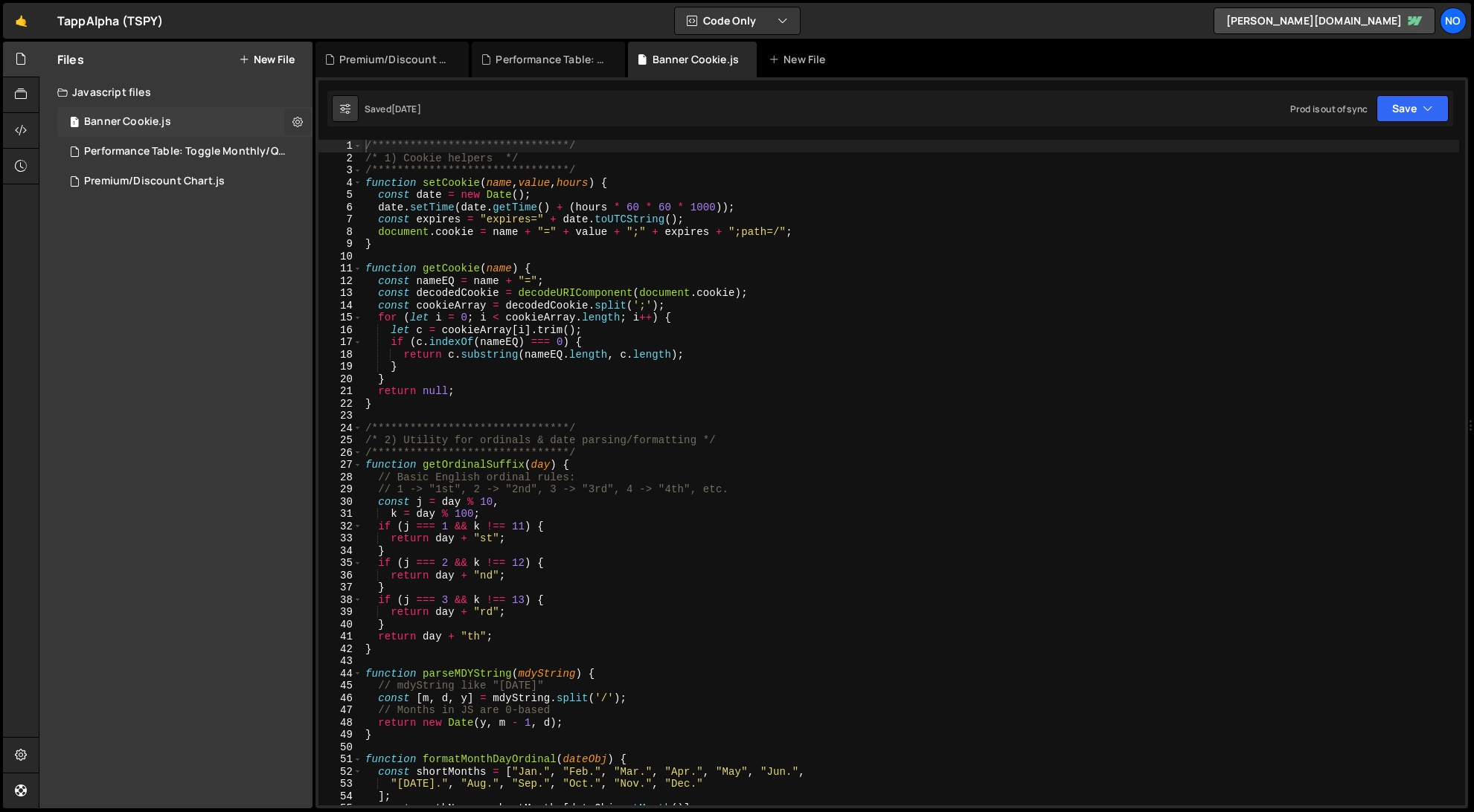
click at [292, 119] on button at bounding box center [297, 122] width 27 height 27
type input "Banner Cookie"
radio input "true"
checkbox input "true"
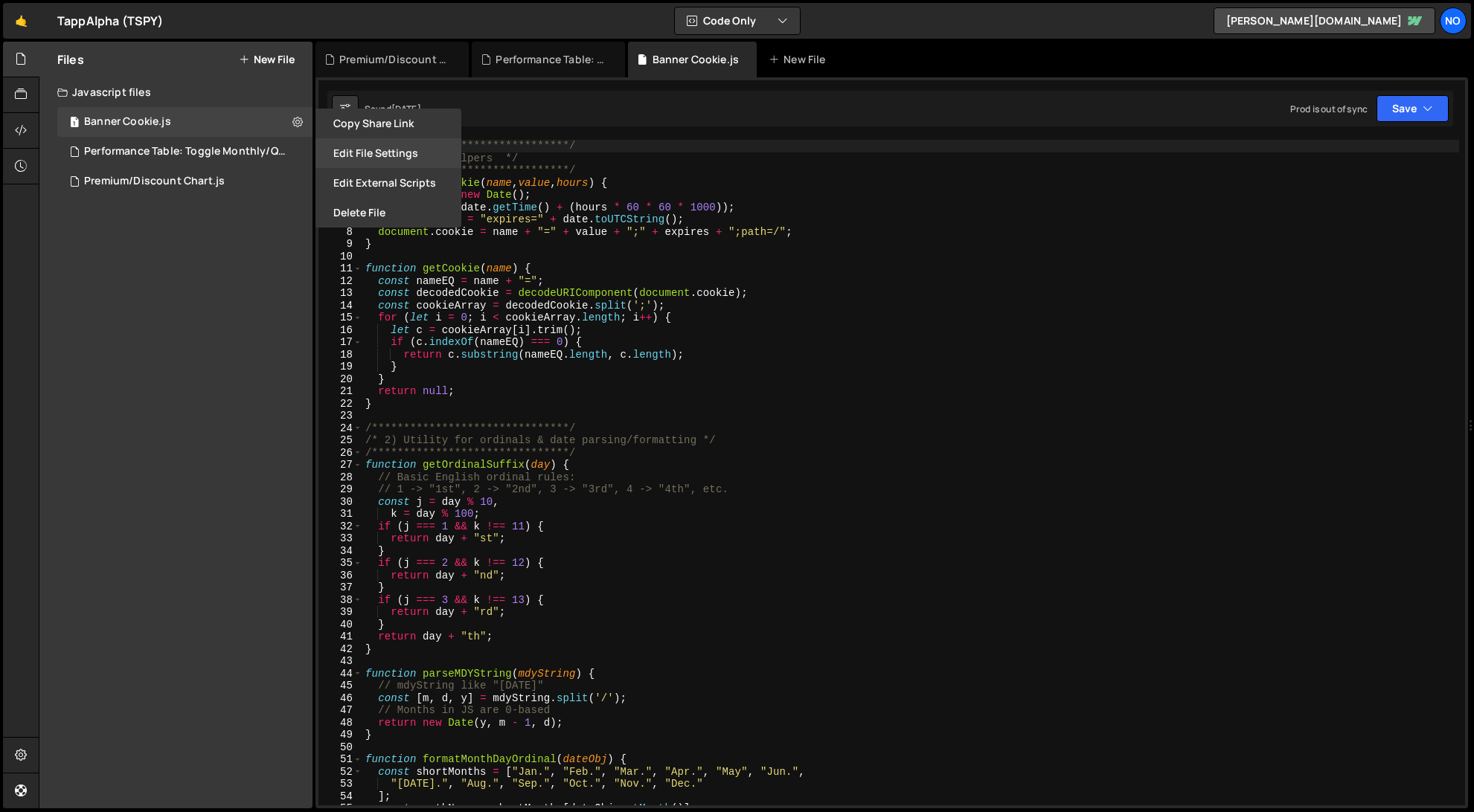
click at [368, 153] on button "Edit File Settings" at bounding box center [388, 154] width 146 height 30
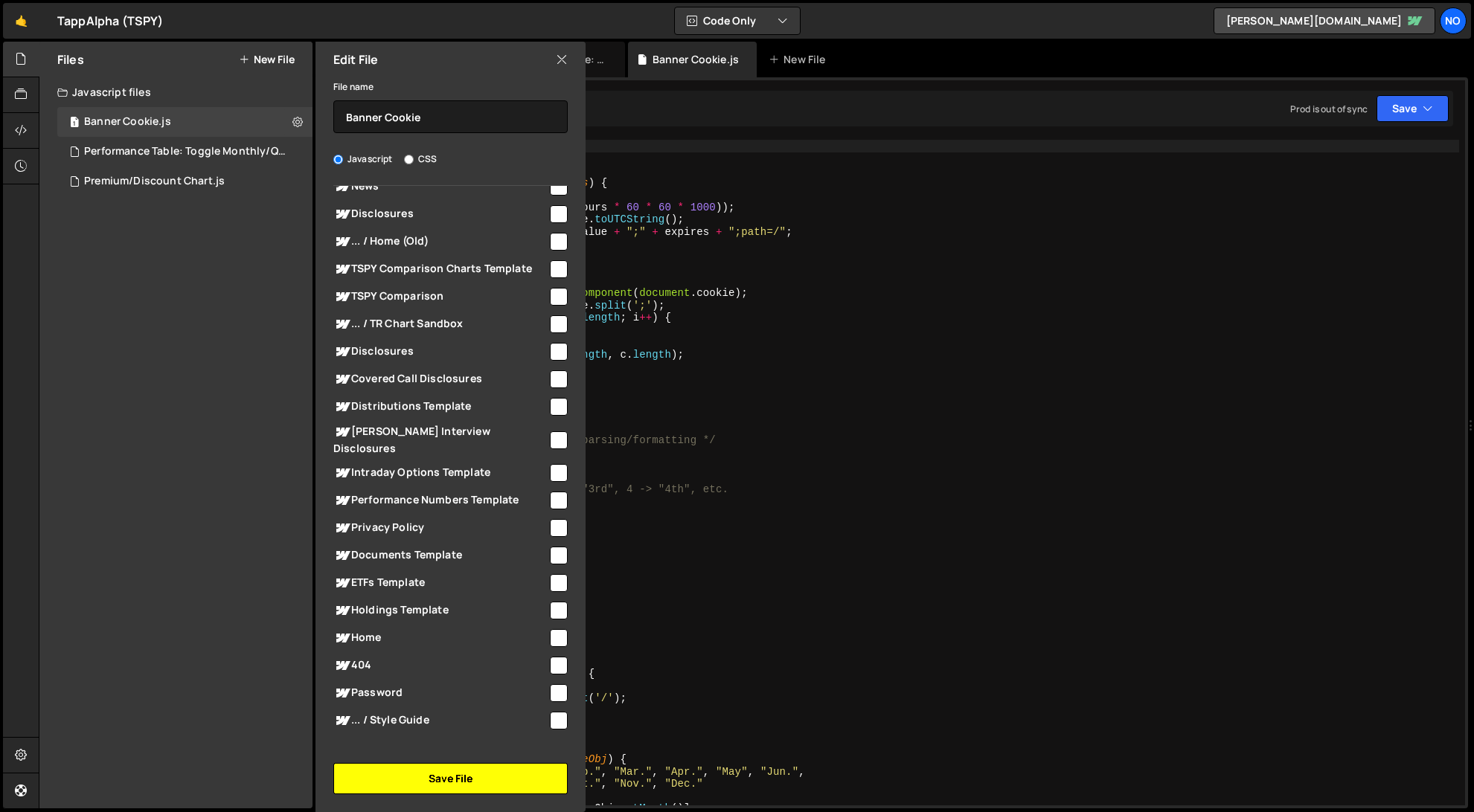
click at [501, 775] on button "Save File" at bounding box center [450, 779] width 235 height 31
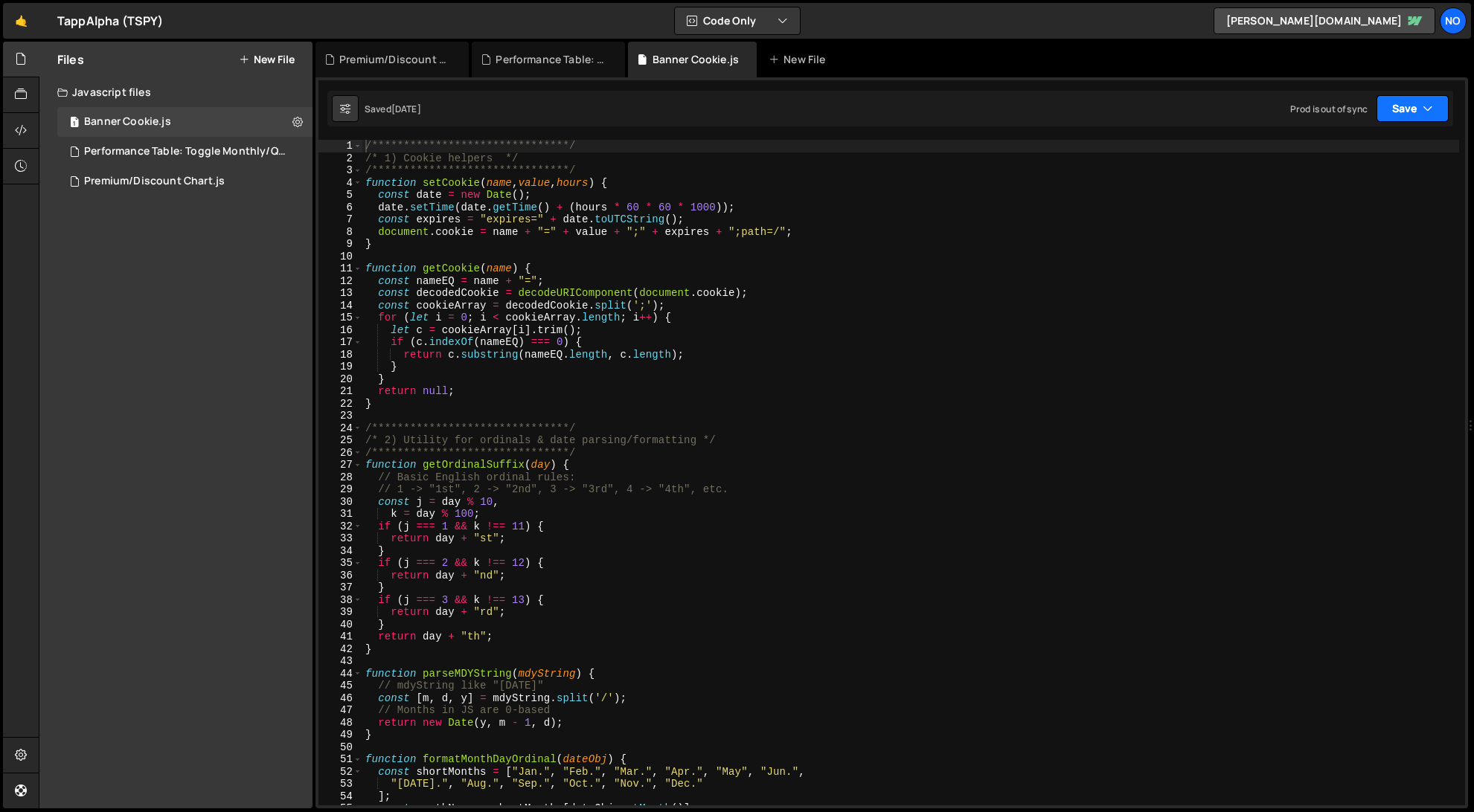
click at [1407, 103] on button "Save" at bounding box center [1413, 109] width 72 height 27
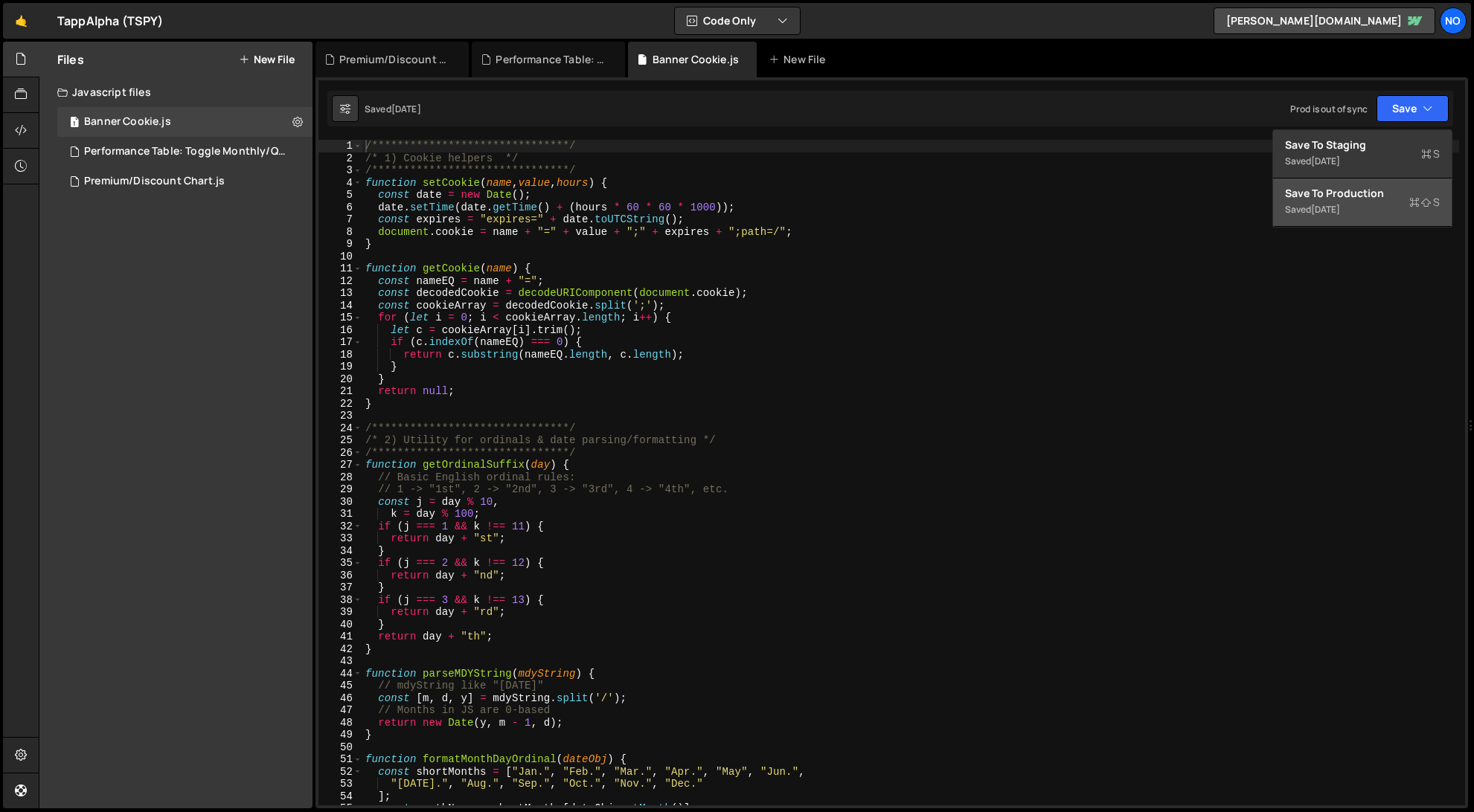
click at [1339, 202] on div "Saved [DATE]" at bounding box center [1362, 210] width 155 height 18
